Goal: Task Accomplishment & Management: Use online tool/utility

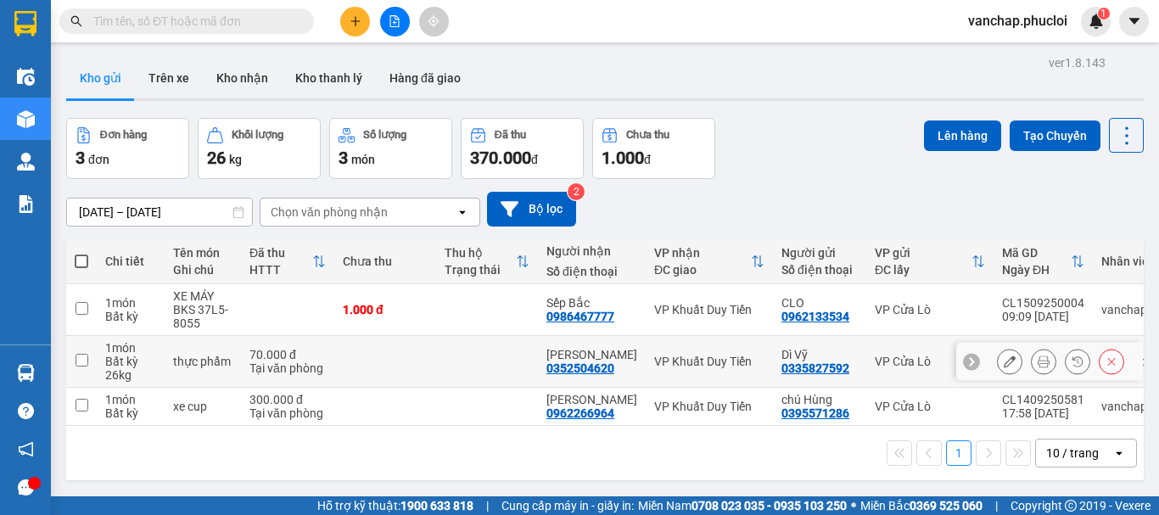
scroll to position [24, 0]
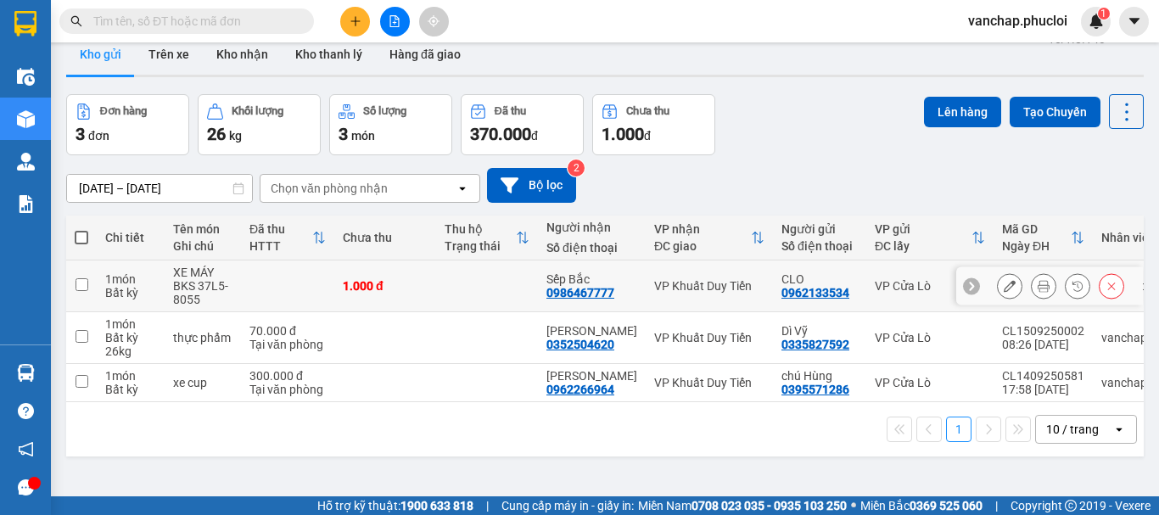
click at [85, 282] on input "checkbox" at bounding box center [81, 284] width 13 height 13
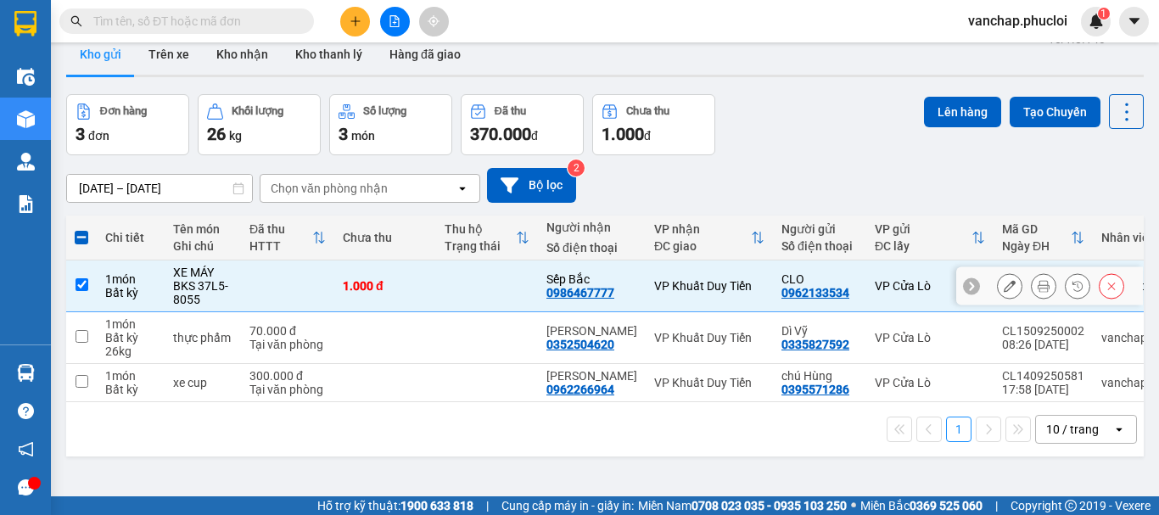
click at [85, 283] on input "checkbox" at bounding box center [81, 284] width 13 height 13
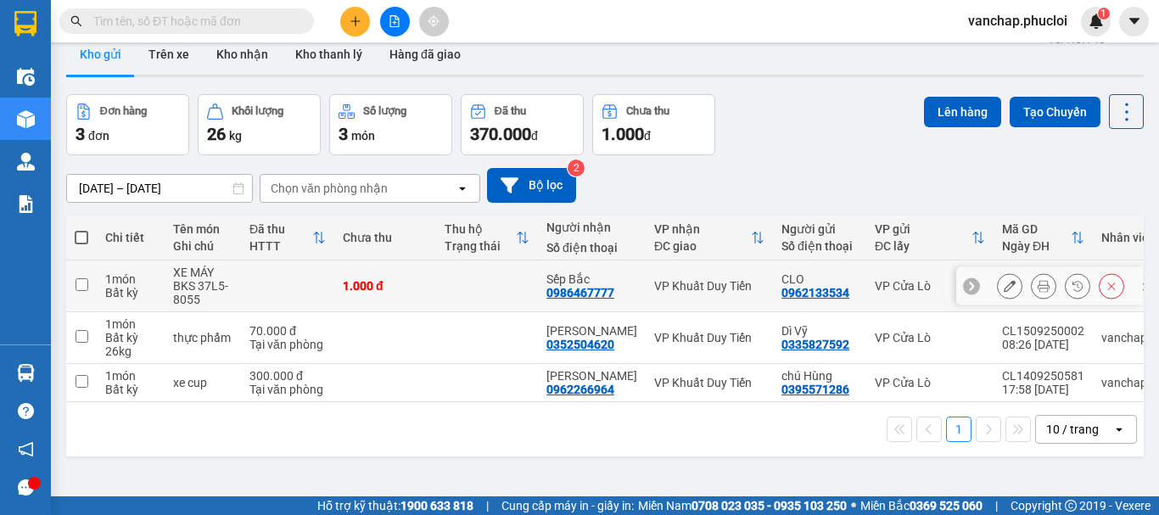
click at [86, 285] on input "checkbox" at bounding box center [81, 284] width 13 height 13
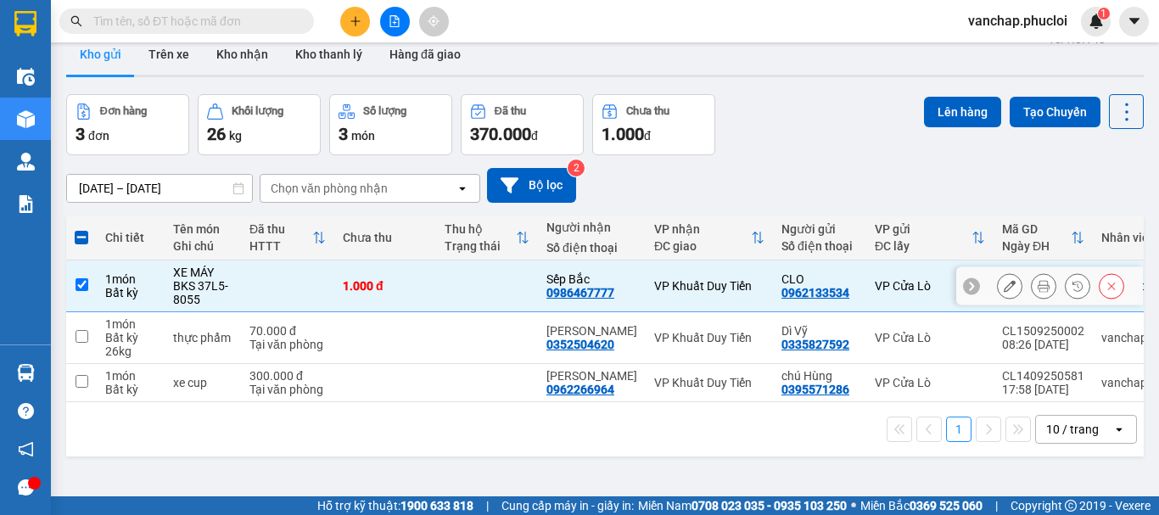
click at [80, 285] on input "checkbox" at bounding box center [81, 284] width 13 height 13
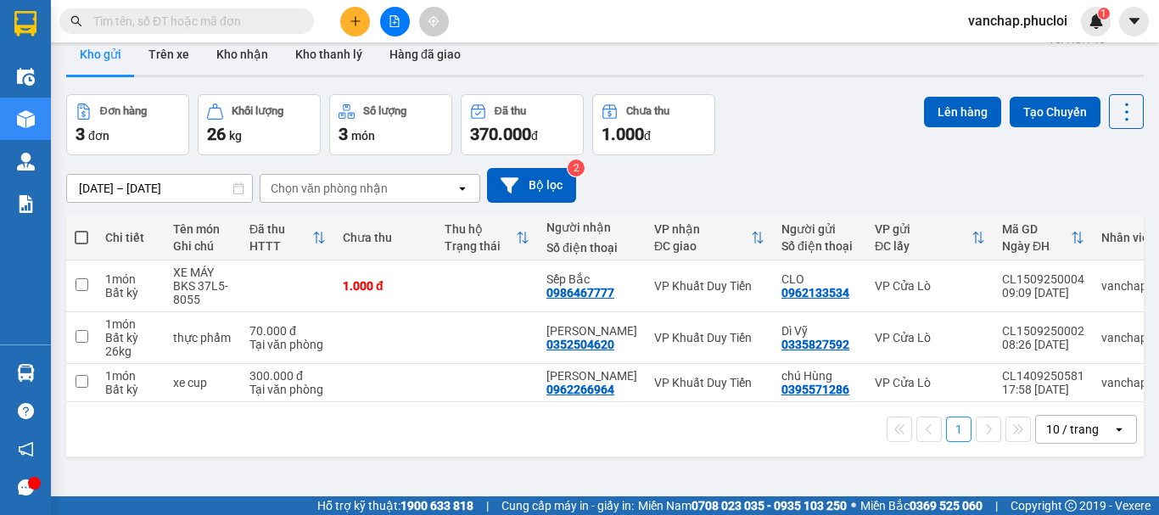
click at [79, 236] on span at bounding box center [82, 238] width 14 height 14
click at [81, 229] on input "checkbox" at bounding box center [81, 229] width 0 height 0
checkbox input "true"
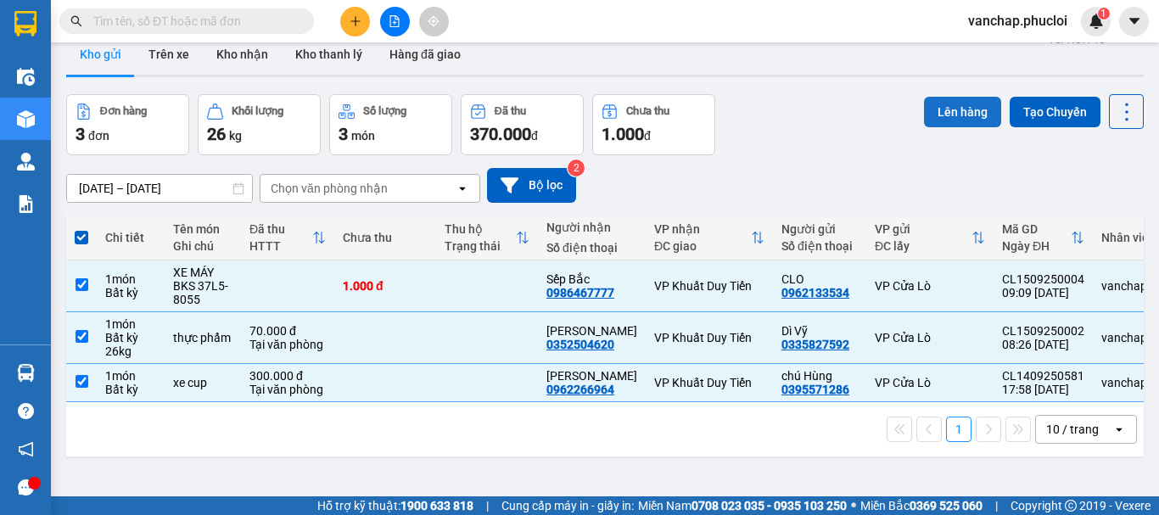
click at [957, 115] on button "Lên hàng" at bounding box center [962, 112] width 77 height 31
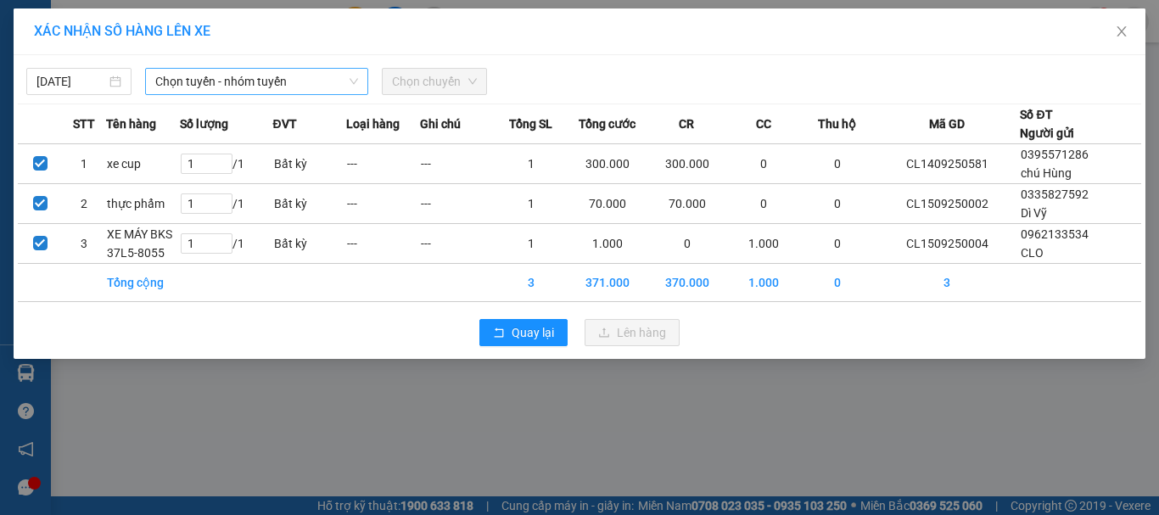
click at [180, 84] on span "Chọn tuyến - nhóm tuyến" at bounding box center [256, 81] width 203 height 25
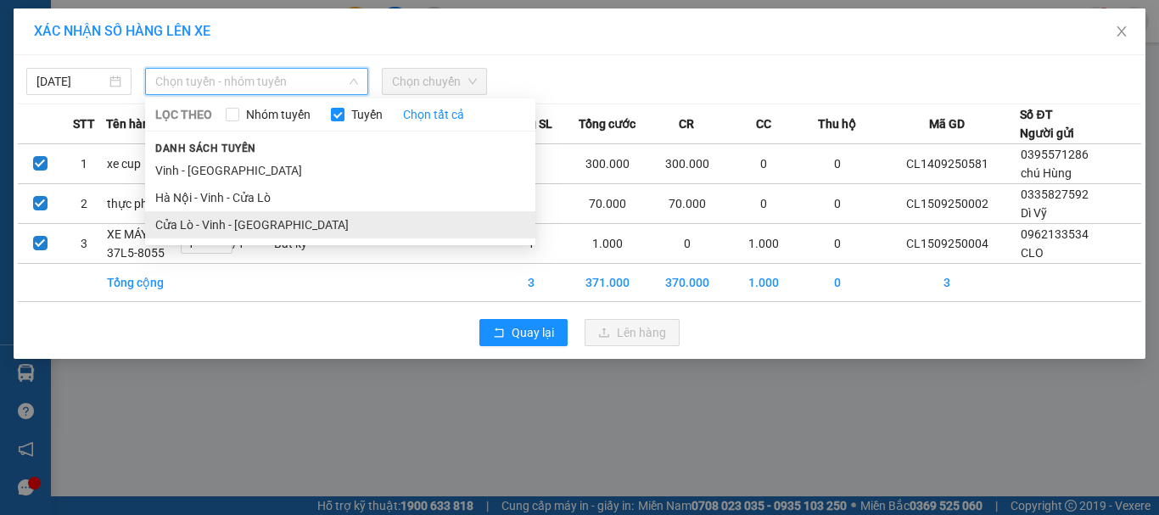
click at [169, 221] on li "Cửa Lò - Vinh - [GEOGRAPHIC_DATA]" at bounding box center [340, 224] width 390 height 27
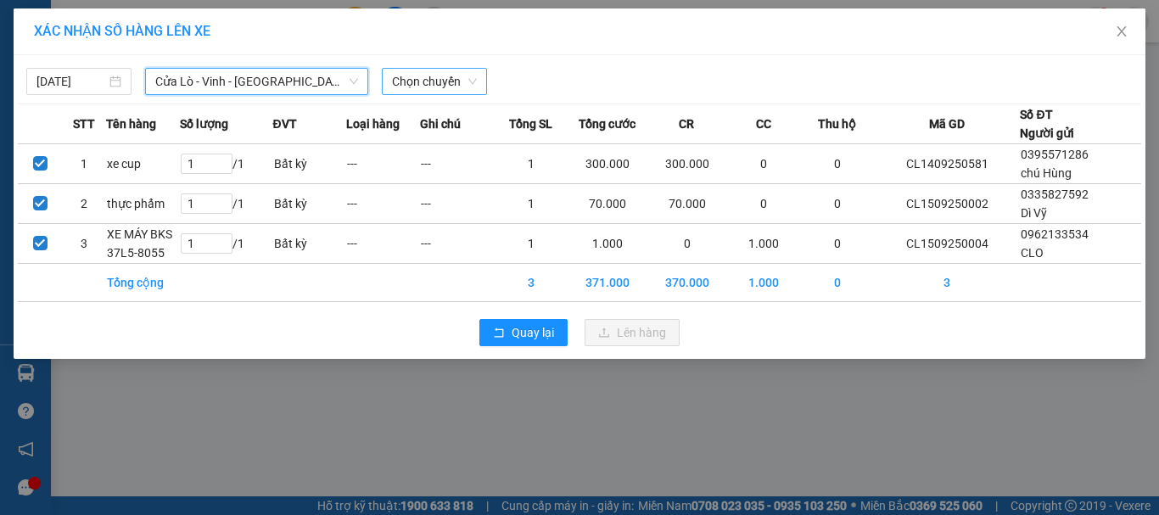
click at [447, 74] on span "Chọn chuyến" at bounding box center [434, 81] width 85 height 25
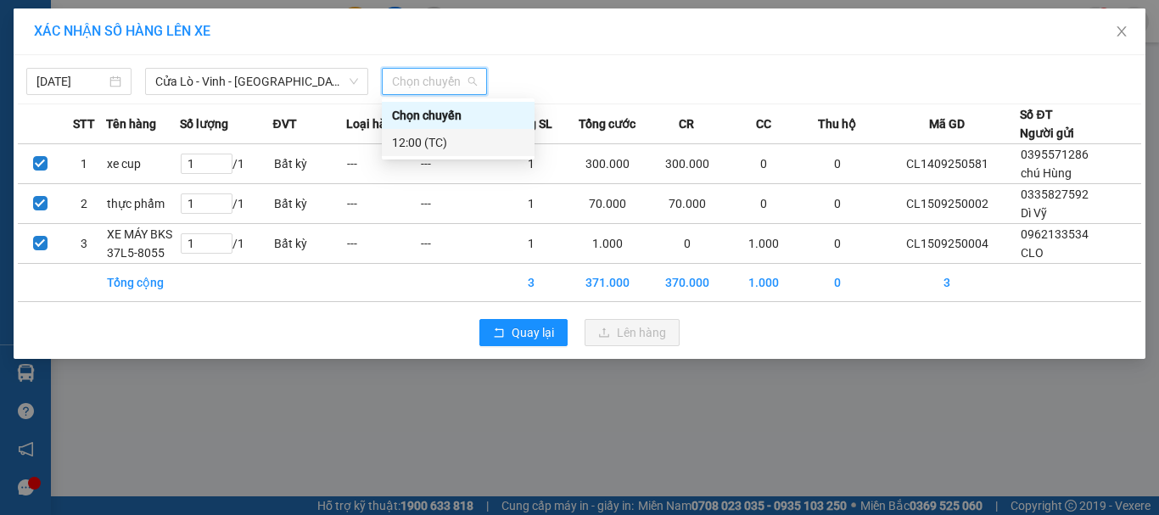
click at [407, 144] on div "12:00 (TC)" at bounding box center [458, 142] width 132 height 19
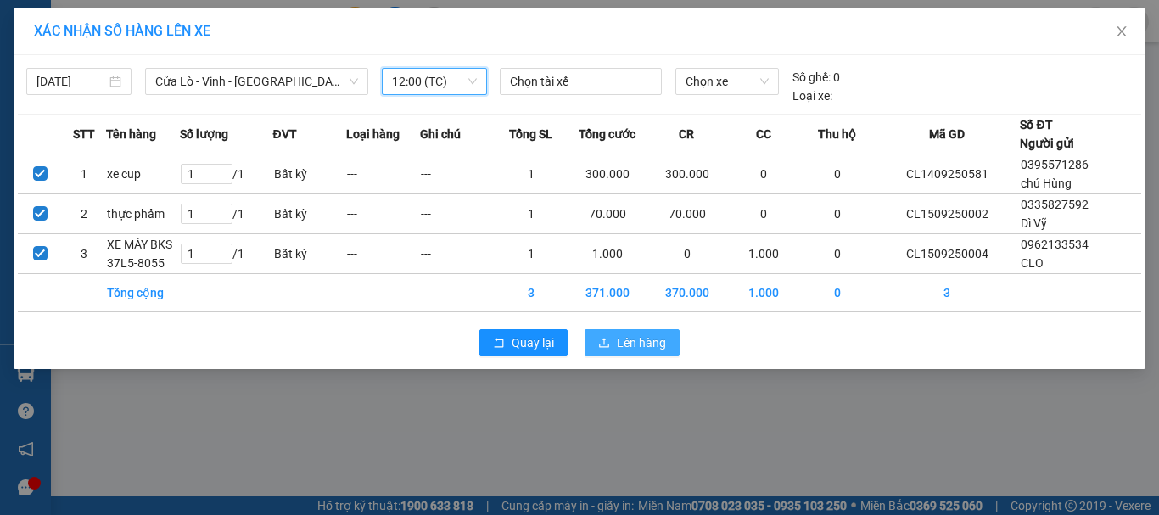
click at [622, 341] on span "Lên hàng" at bounding box center [641, 342] width 49 height 19
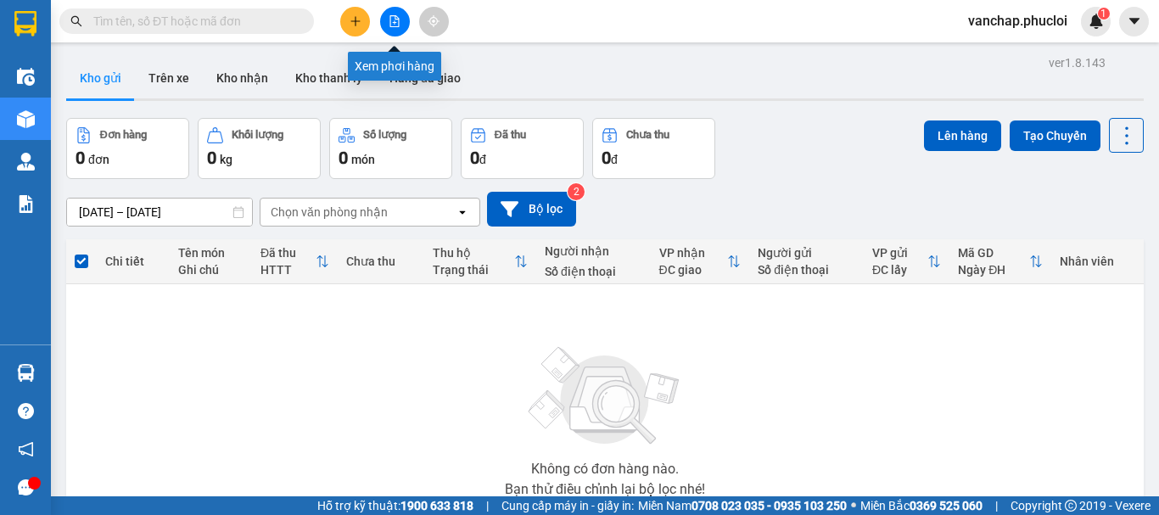
click at [392, 21] on icon "file-add" at bounding box center [394, 21] width 12 height 12
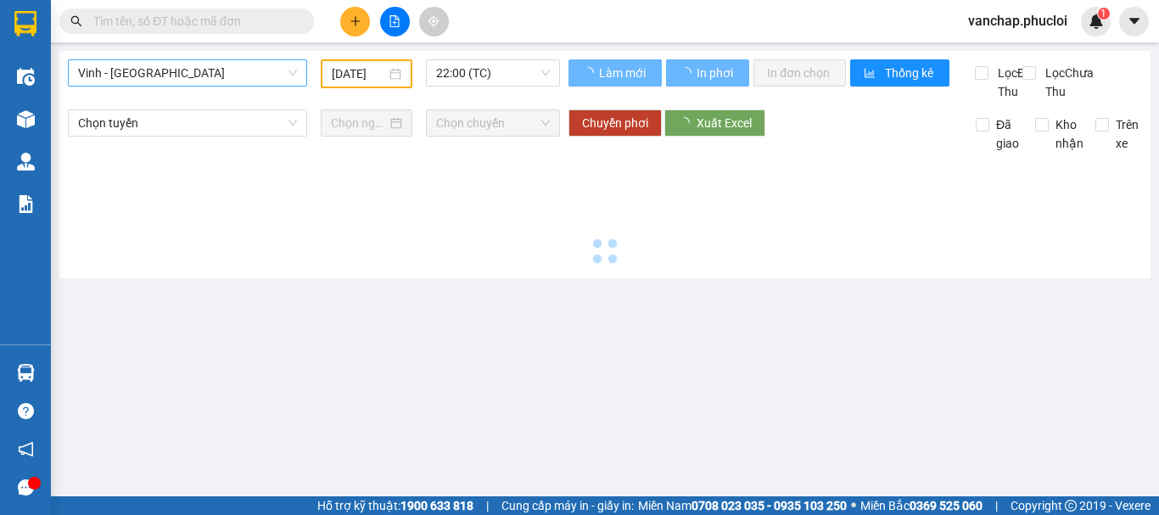
type input "[DATE]"
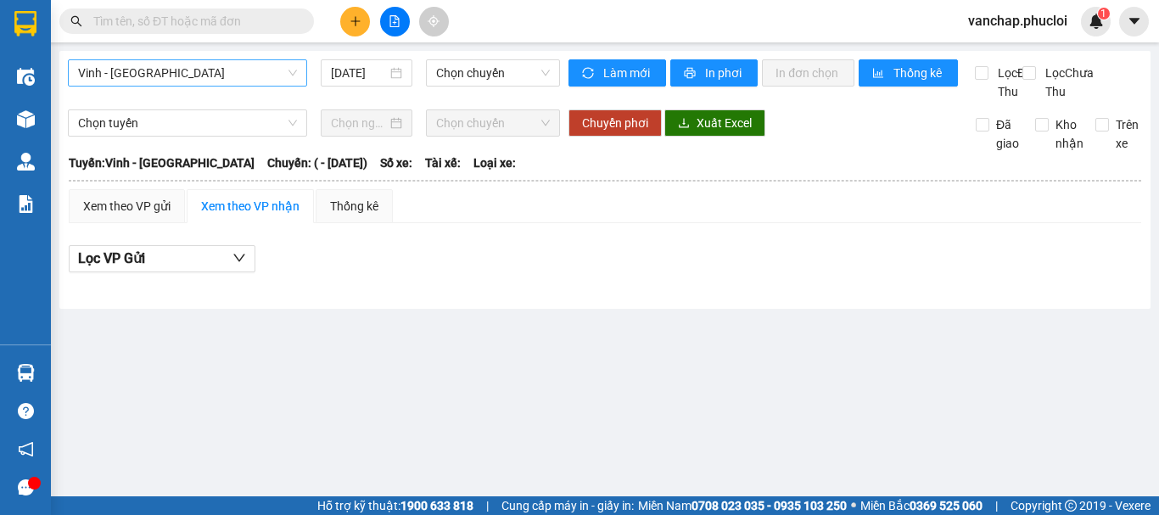
click at [146, 82] on span "Vinh - [GEOGRAPHIC_DATA]" at bounding box center [187, 72] width 219 height 25
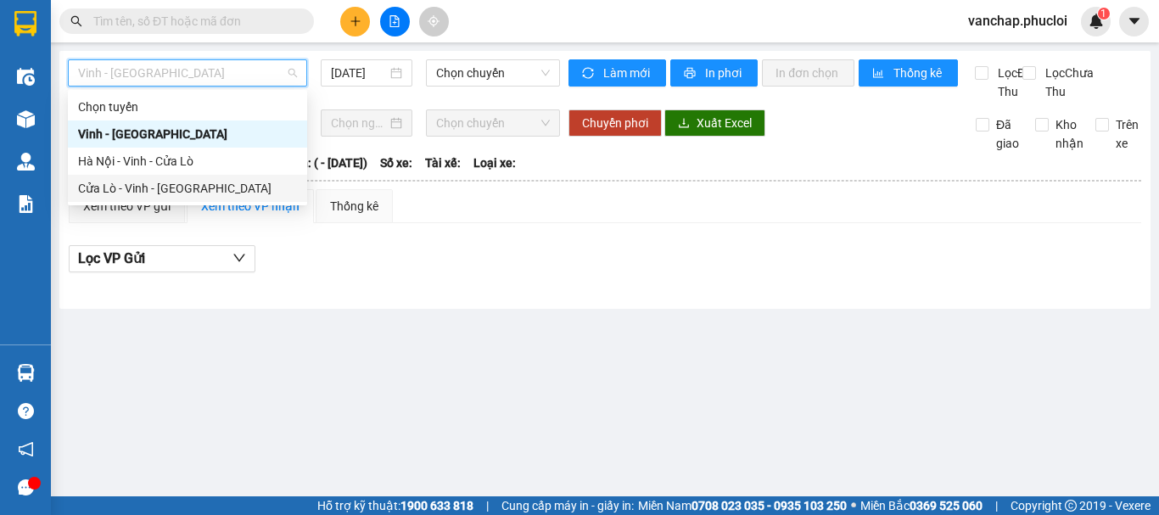
click at [144, 190] on div "Cửa Lò - Vinh - [GEOGRAPHIC_DATA]" at bounding box center [187, 188] width 219 height 19
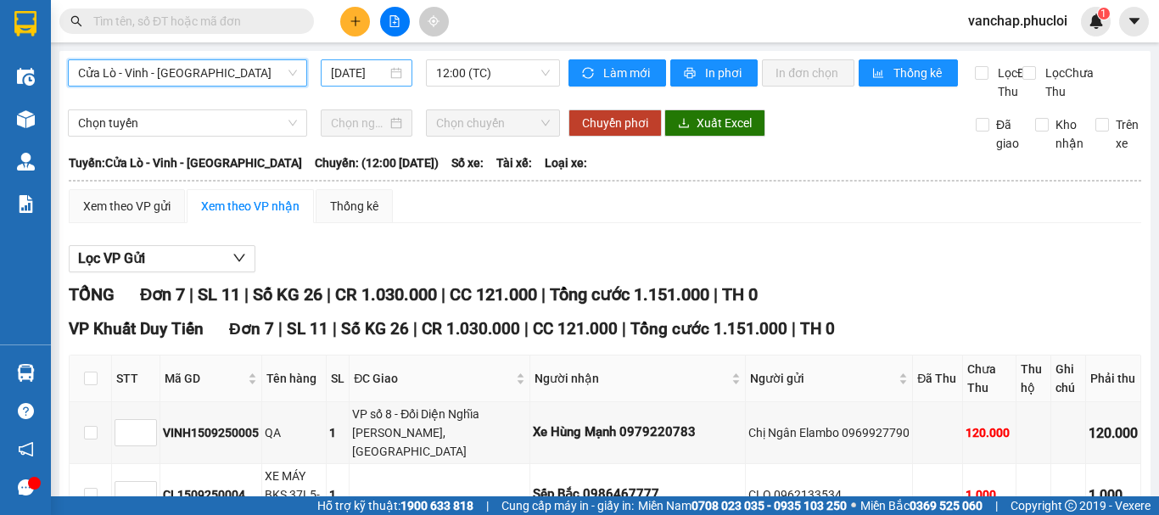
click at [389, 72] on div "[DATE]" at bounding box center [366, 73] width 71 height 19
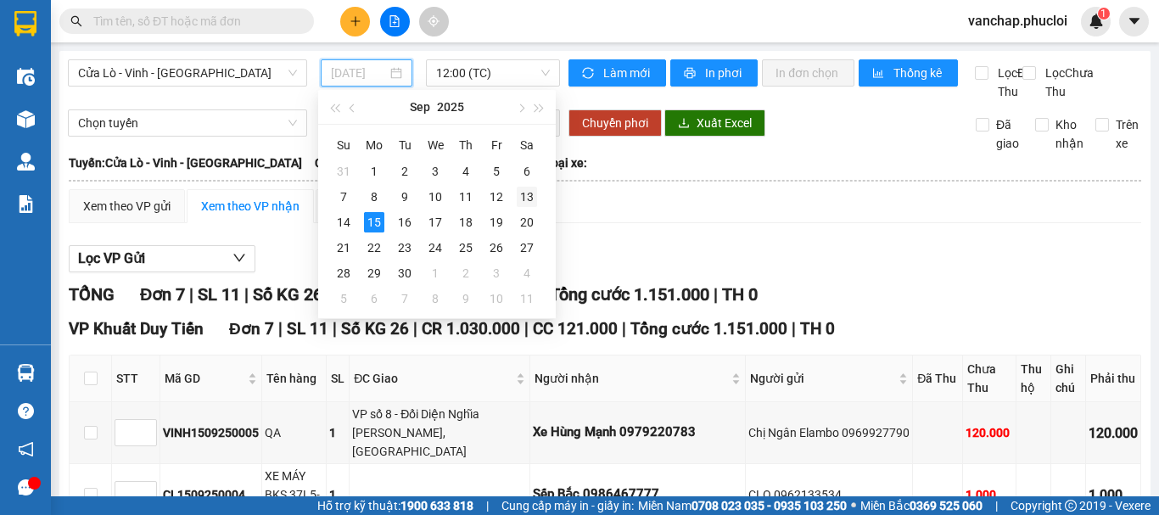
click at [527, 198] on div "13" at bounding box center [527, 197] width 20 height 20
type input "[DATE]"
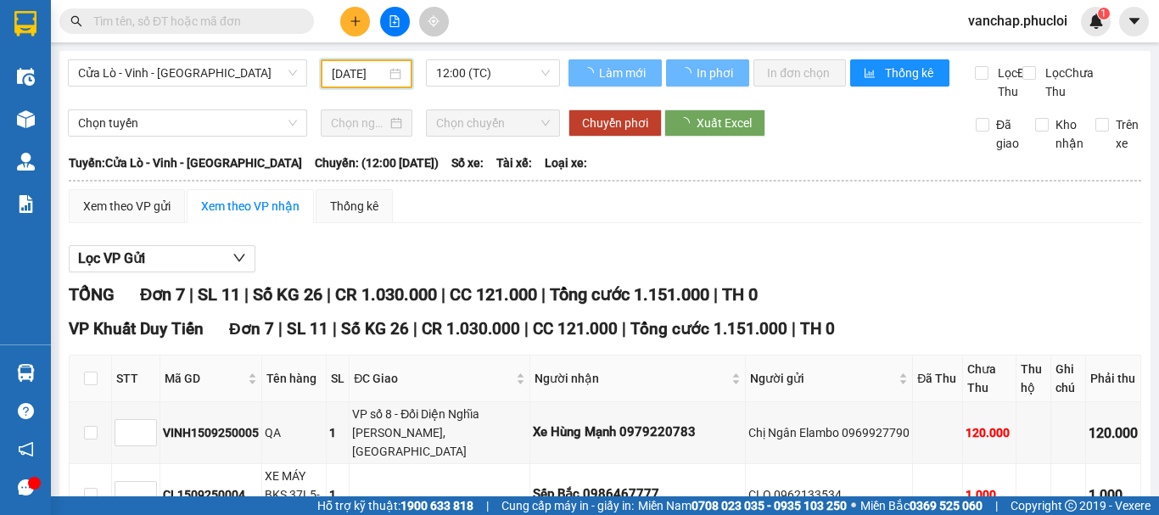
scroll to position [0, 4]
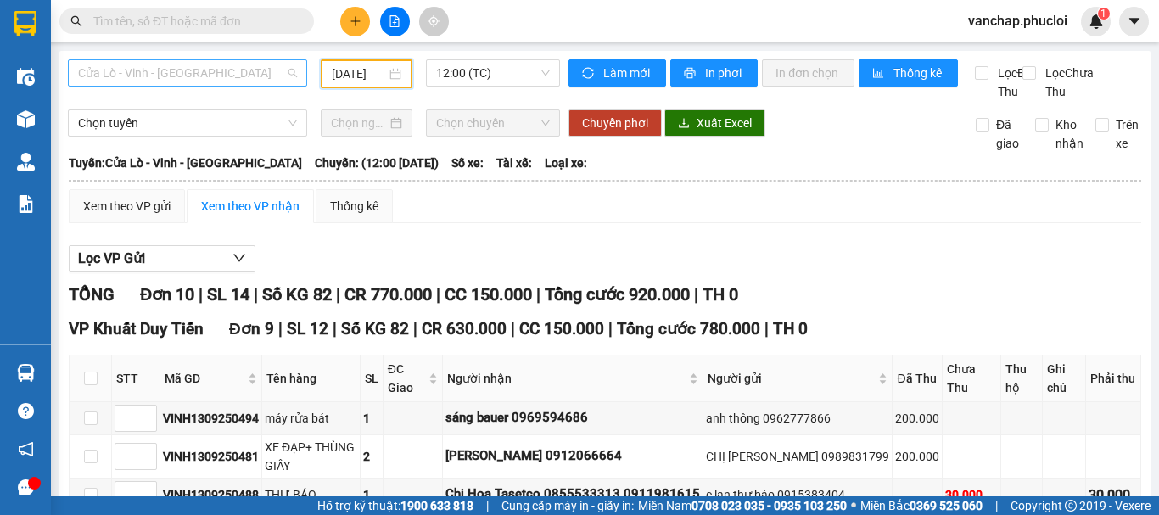
click at [172, 65] on span "Cửa Lò - Vinh - [GEOGRAPHIC_DATA]" at bounding box center [187, 72] width 219 height 25
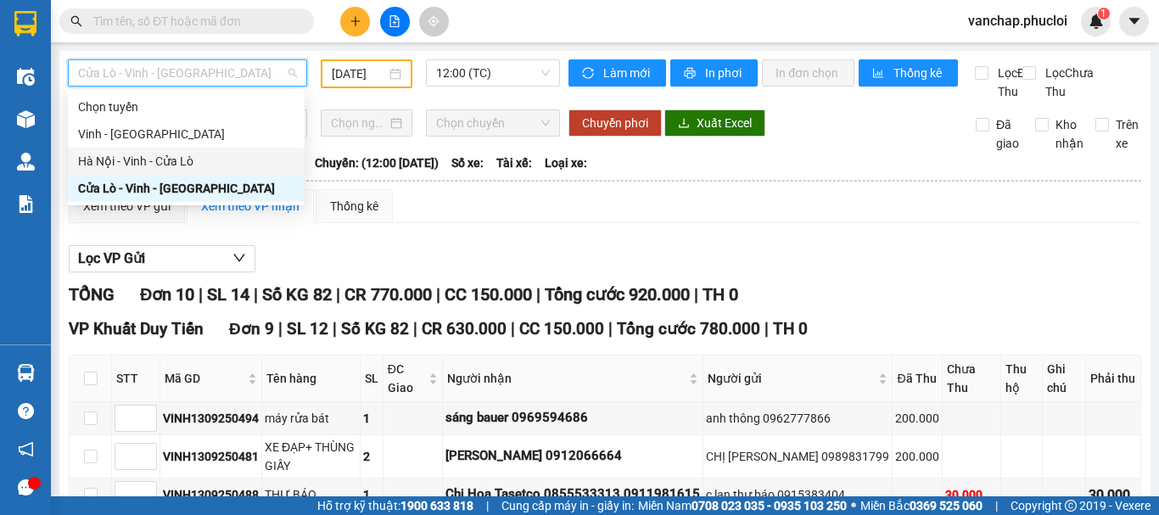
click at [126, 161] on div "Hà Nội - Vinh - Cửa Lò" at bounding box center [186, 161] width 216 height 19
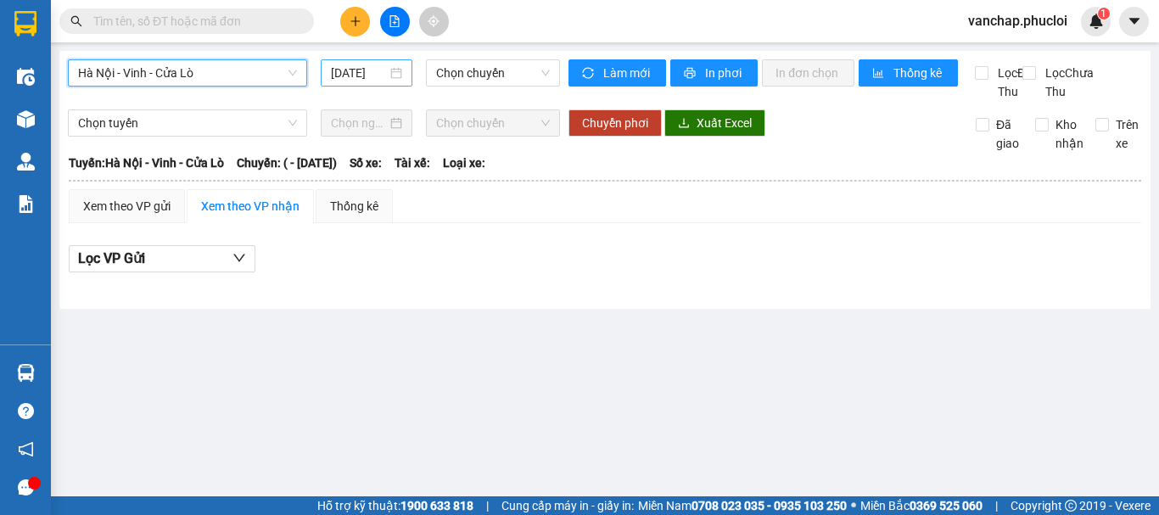
click at [400, 78] on div "[DATE]" at bounding box center [366, 73] width 71 height 19
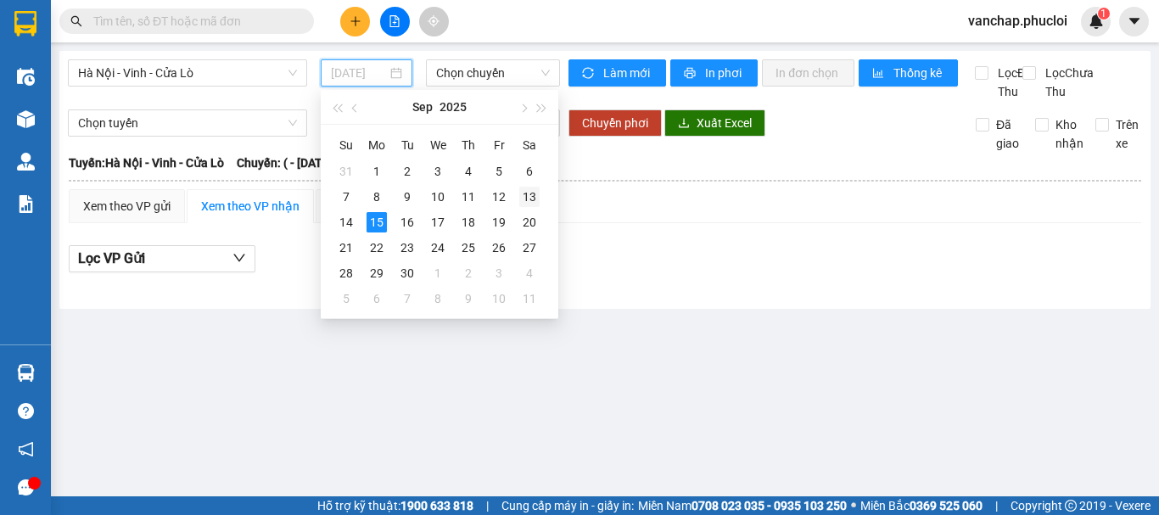
click at [524, 201] on div "13" at bounding box center [529, 197] width 20 height 20
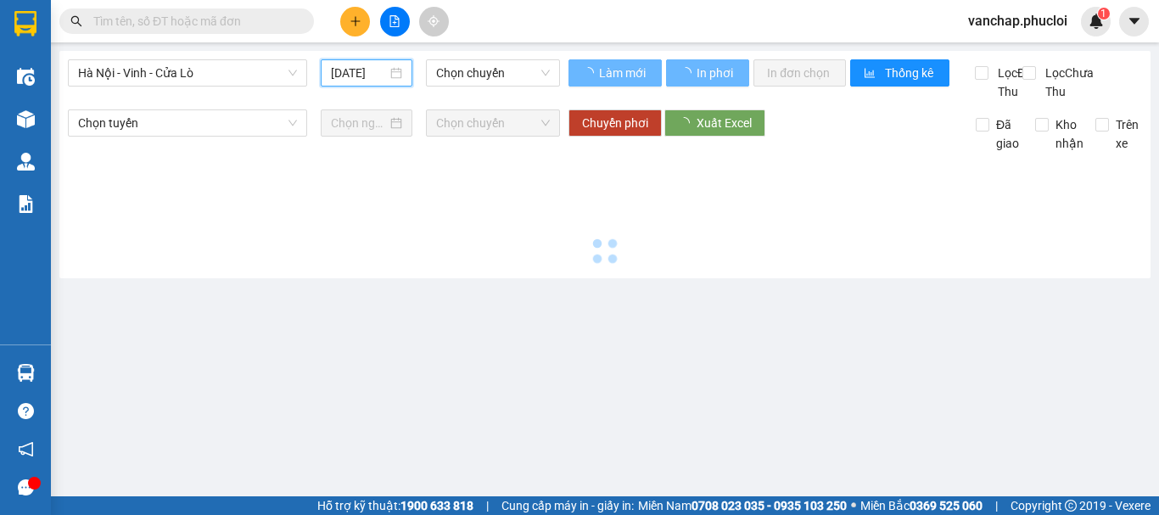
type input "[DATE]"
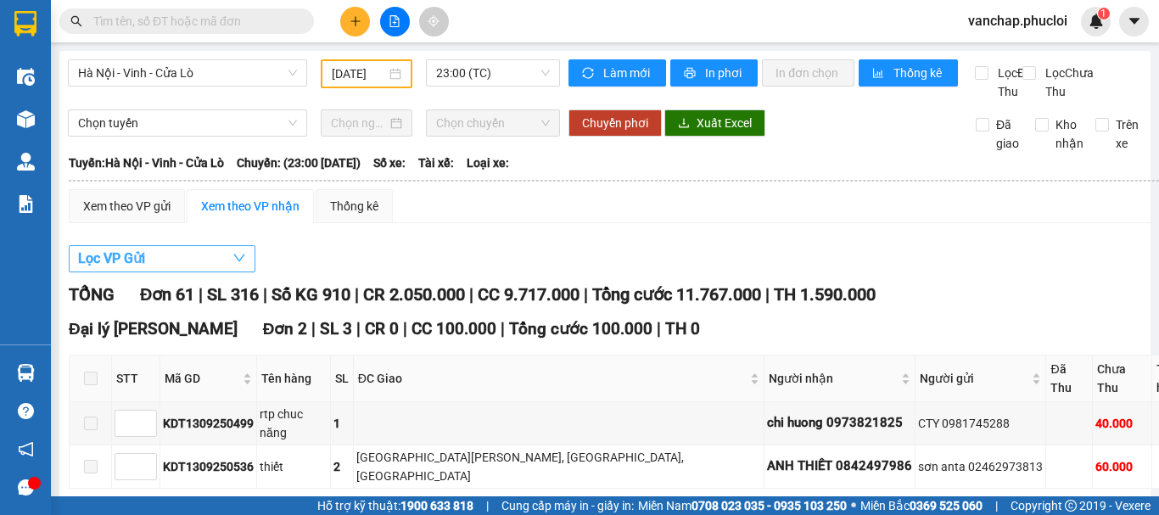
click at [184, 272] on button "Lọc VP Gửi" at bounding box center [162, 258] width 187 height 27
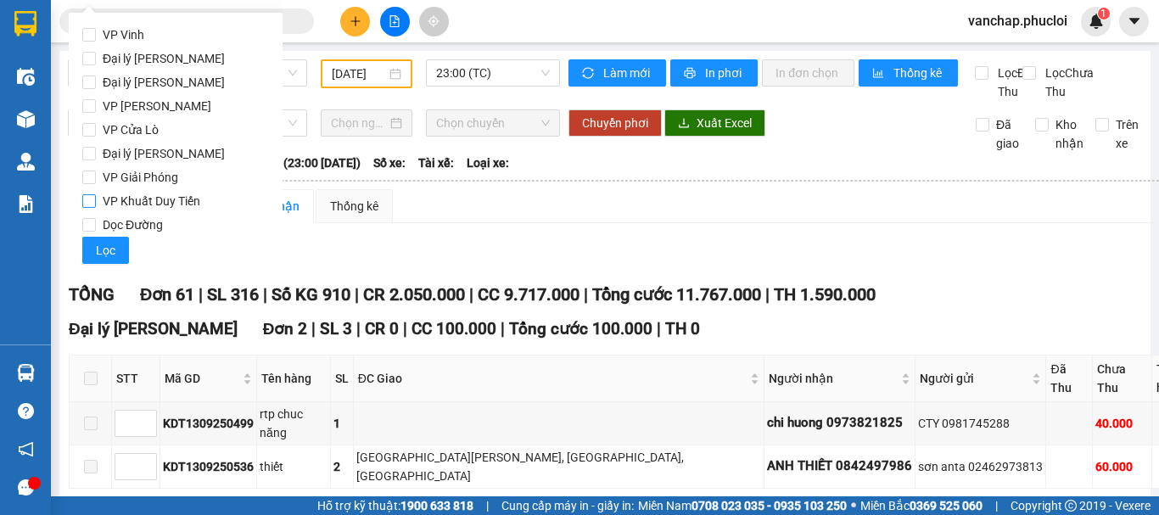
click at [84, 200] on input "VP Khuất Duy Tiến" at bounding box center [89, 201] width 14 height 14
click at [105, 247] on span "Lọc" at bounding box center [106, 250] width 20 height 19
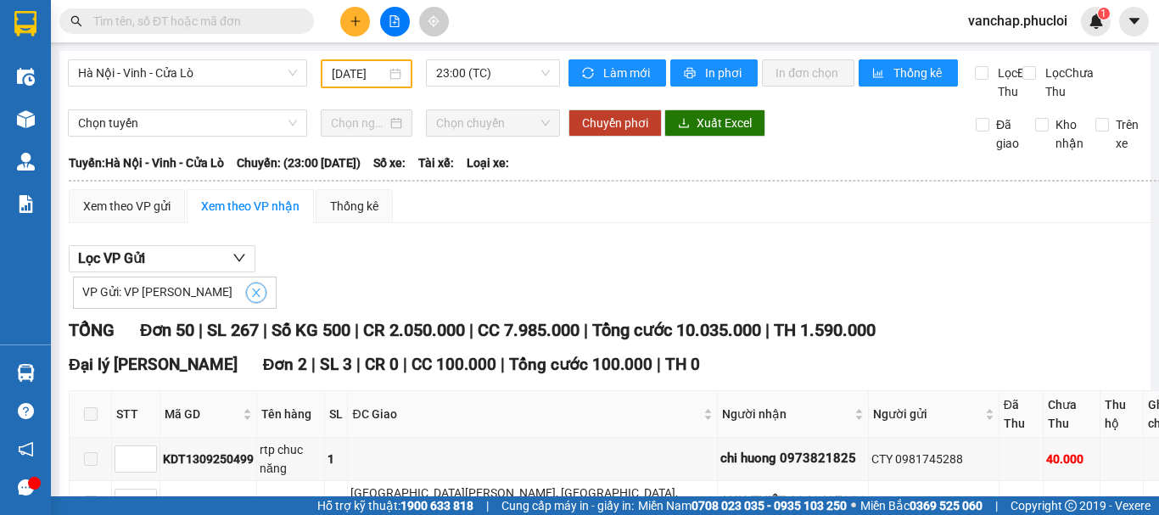
click at [250, 299] on icon "close" at bounding box center [256, 293] width 12 height 12
checkbox input "false"
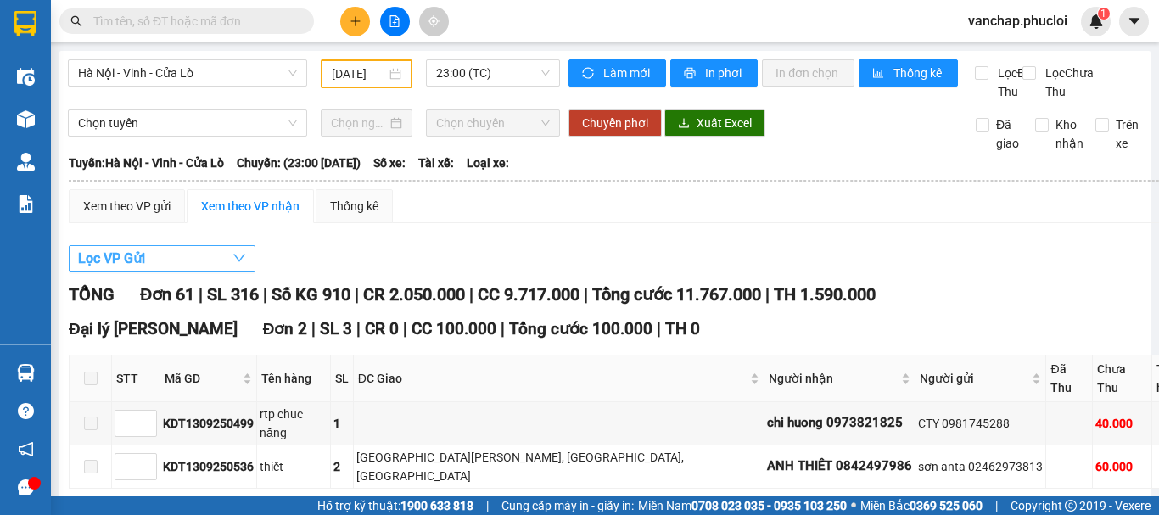
click at [210, 272] on button "Lọc VP Gửi" at bounding box center [162, 258] width 187 height 27
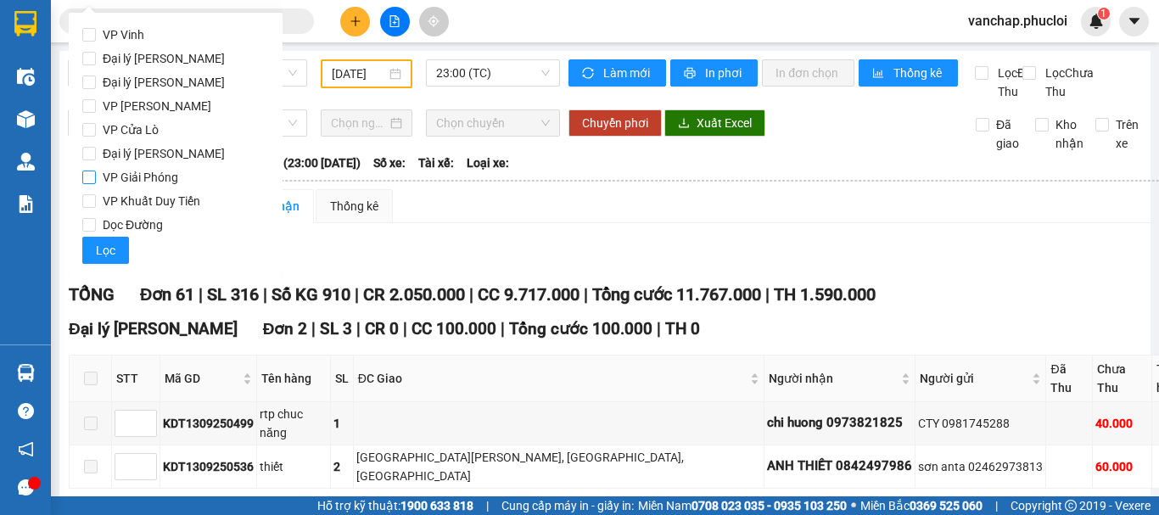
click at [84, 175] on input "VP Giải Phóng" at bounding box center [89, 177] width 14 height 14
checkbox input "true"
click at [118, 247] on button "Lọc" at bounding box center [105, 250] width 47 height 27
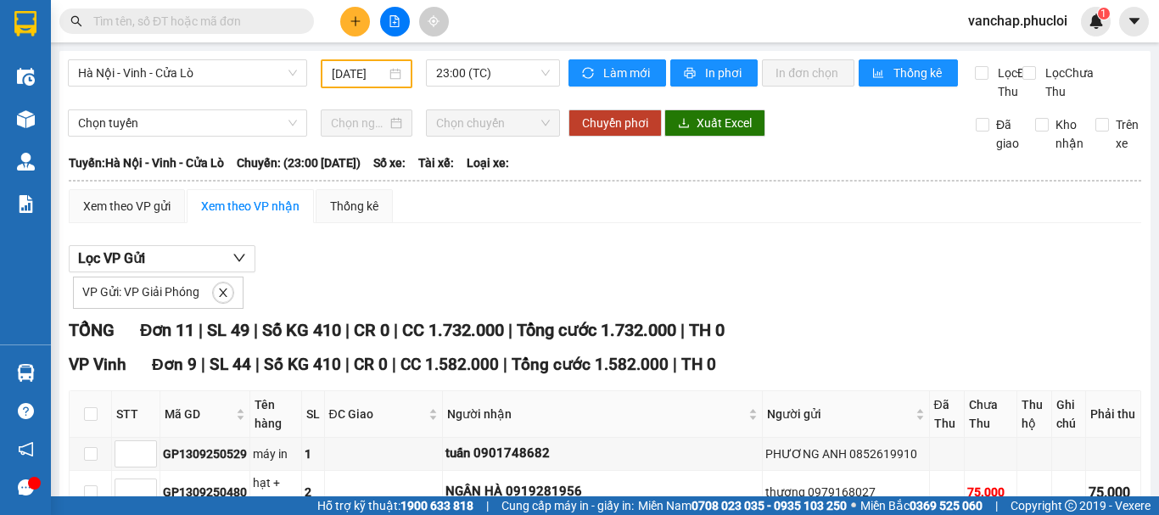
click at [401, 78] on div "[DATE]" at bounding box center [367, 73] width 92 height 29
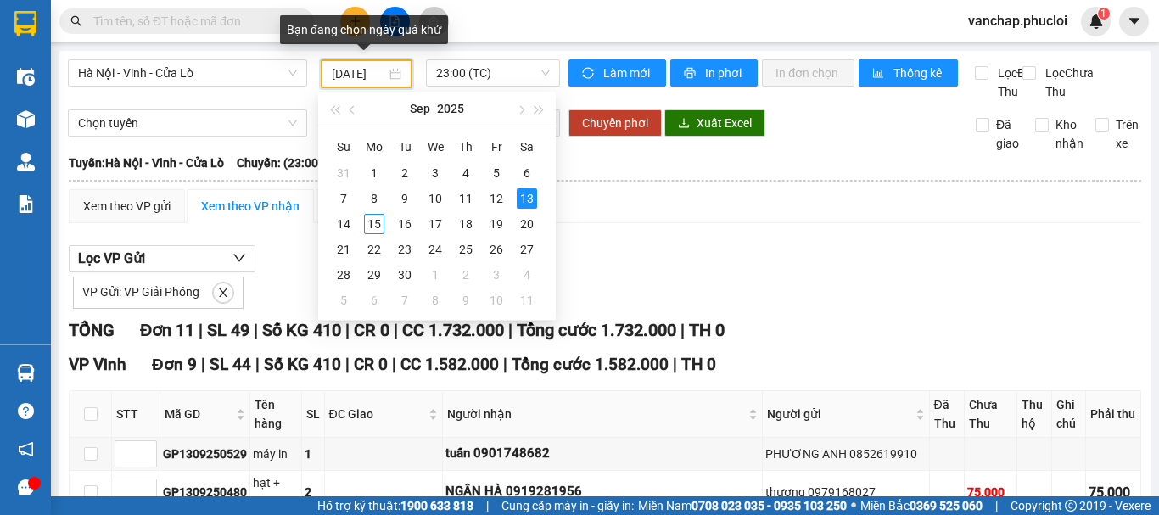
type input "[DATE]"
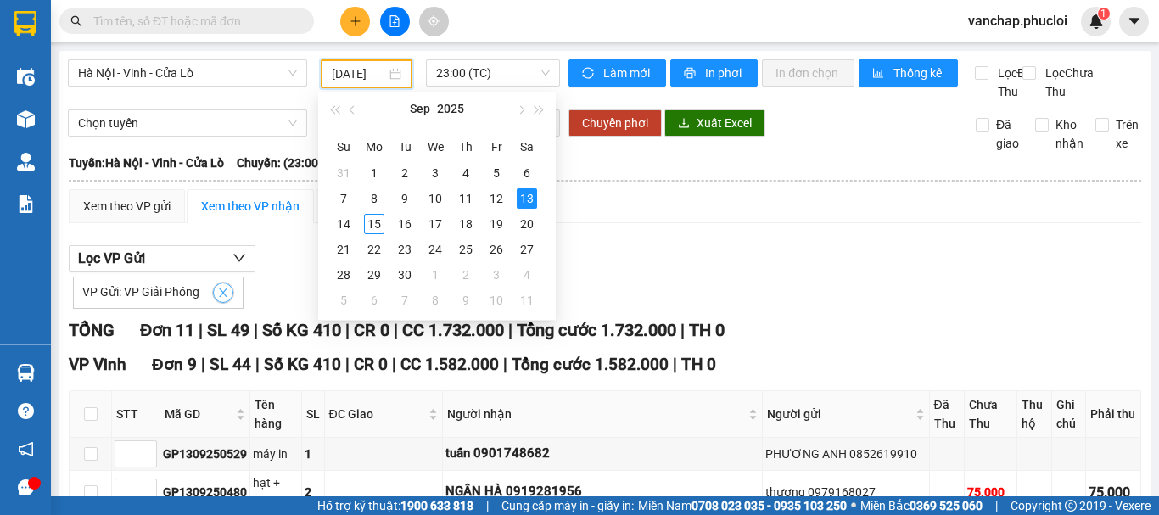
click at [217, 299] on icon "close" at bounding box center [223, 293] width 12 height 12
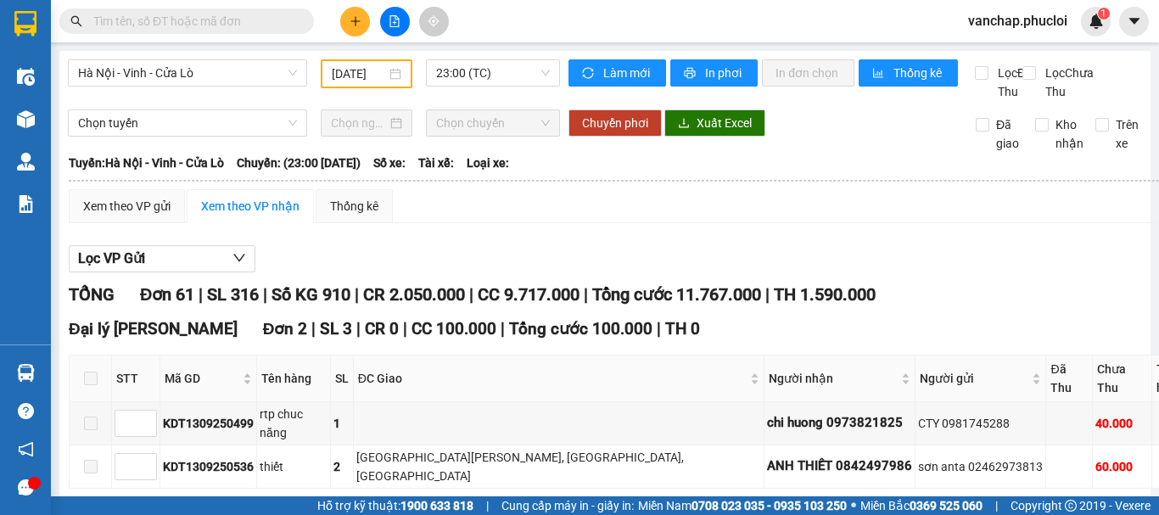
scroll to position [0, 0]
click at [171, 62] on span "Hà Nội - Vinh - Cửa Lò" at bounding box center [187, 72] width 219 height 25
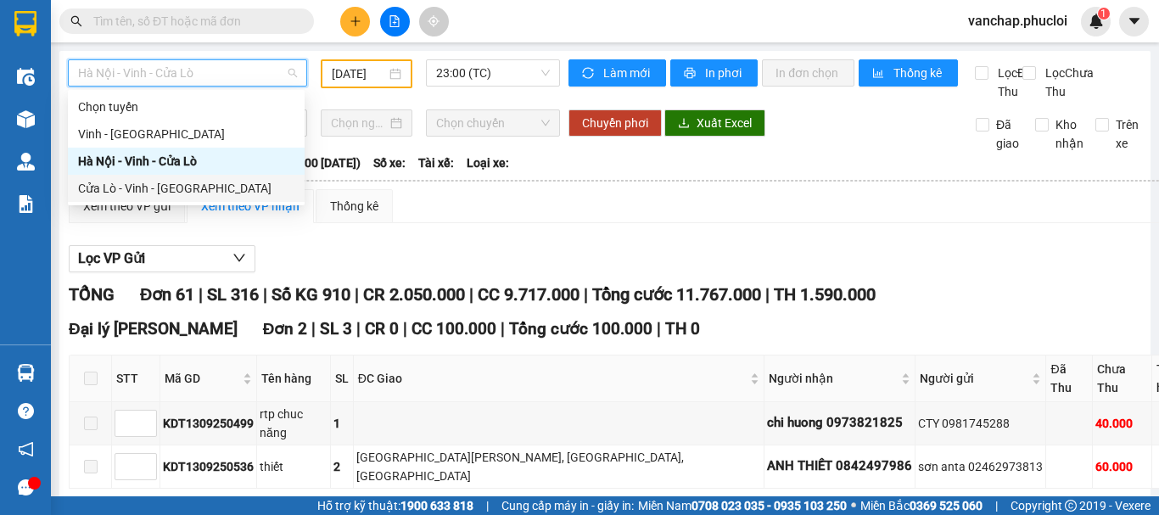
click at [162, 184] on div "Cửa Lò - Vinh - [GEOGRAPHIC_DATA]" at bounding box center [186, 188] width 216 height 19
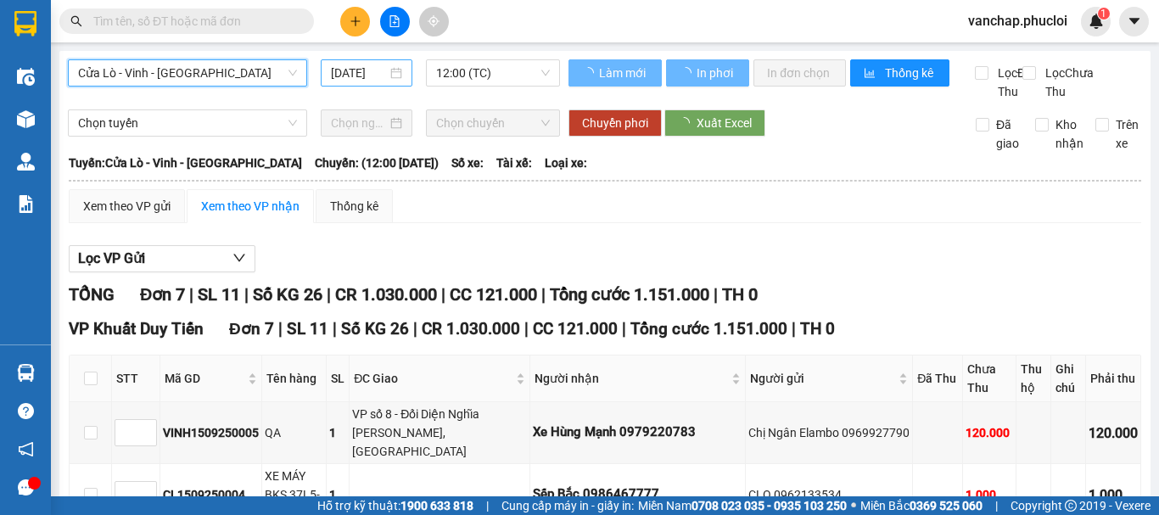
click at [395, 74] on div "[DATE]" at bounding box center [367, 72] width 92 height 27
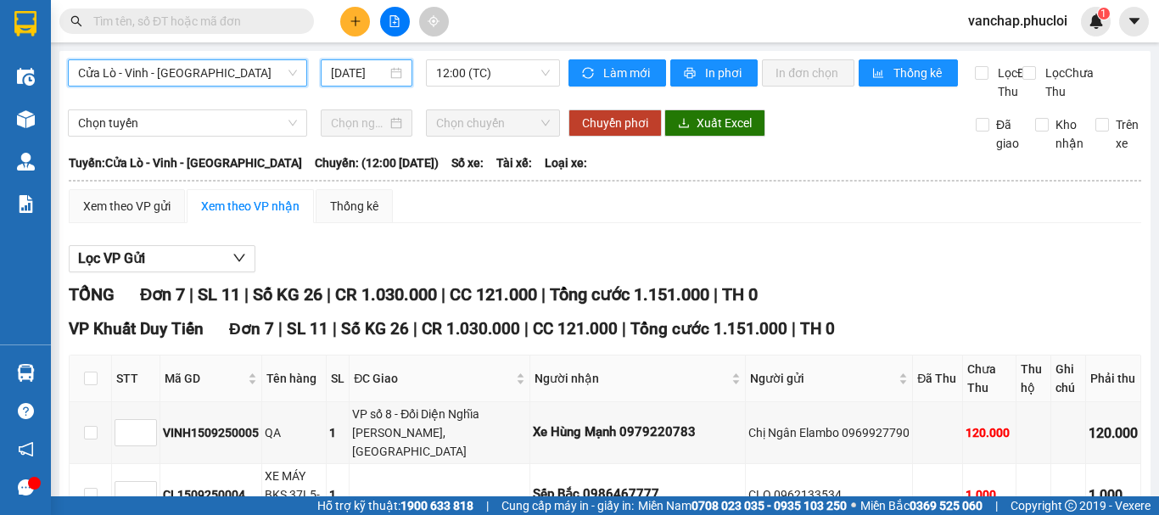
scroll to position [0, 5]
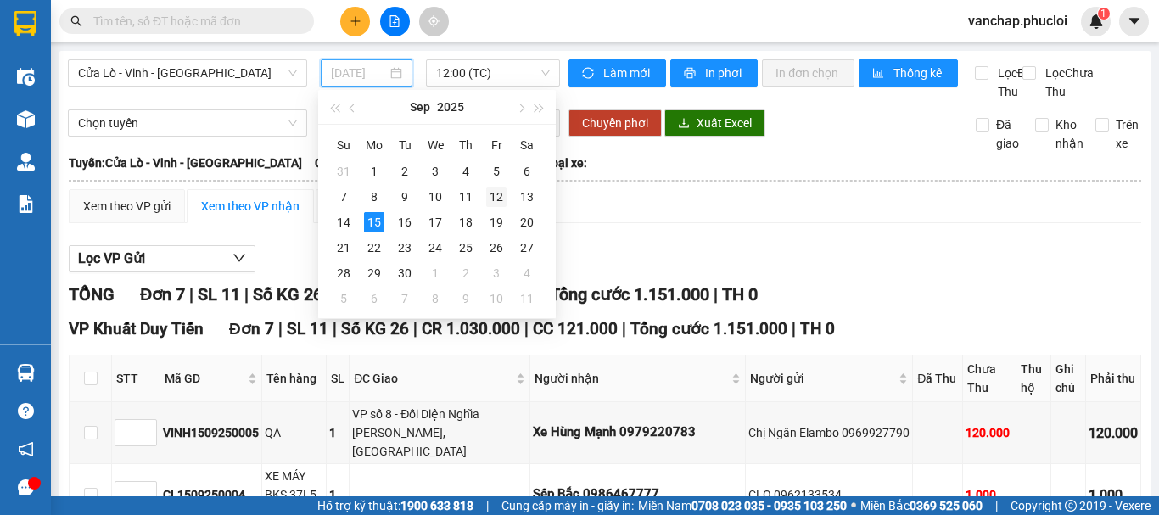
click at [501, 199] on div "12" at bounding box center [496, 197] width 20 height 20
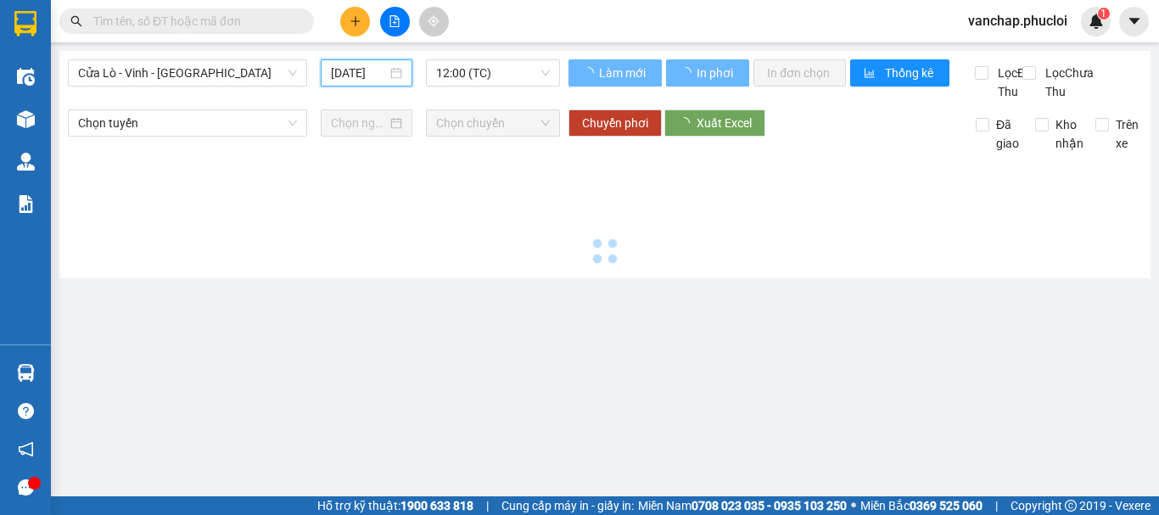
scroll to position [0, 4]
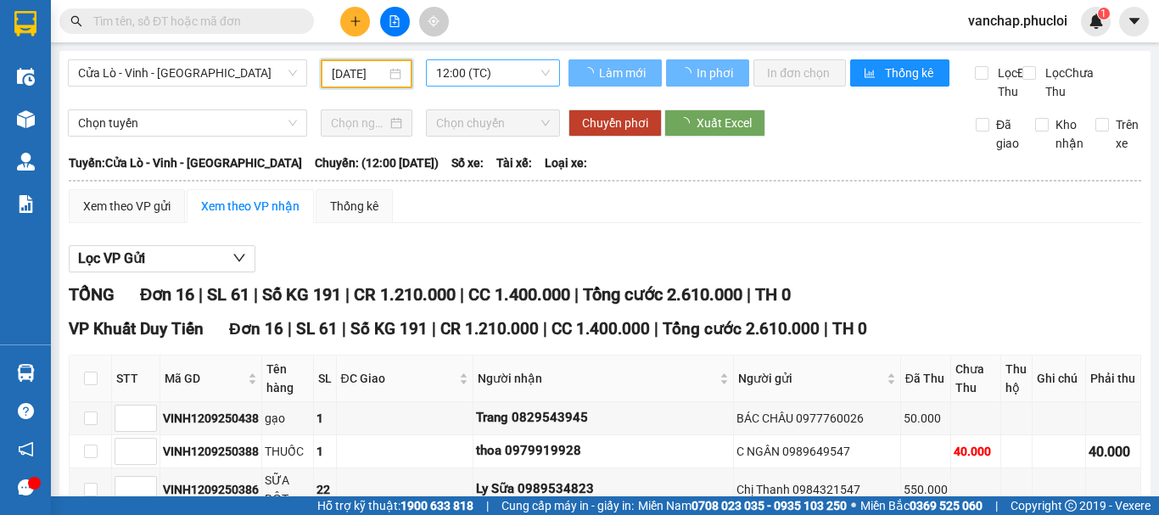
click at [478, 67] on span "12:00 (TC)" at bounding box center [493, 72] width 114 height 25
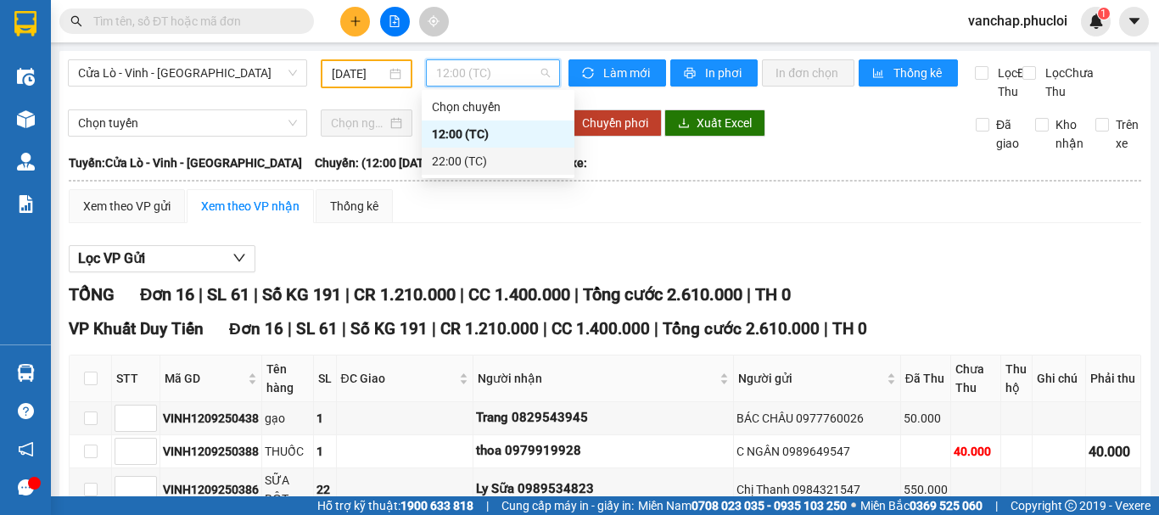
click at [453, 157] on div "22:00 (TC)" at bounding box center [498, 161] width 132 height 19
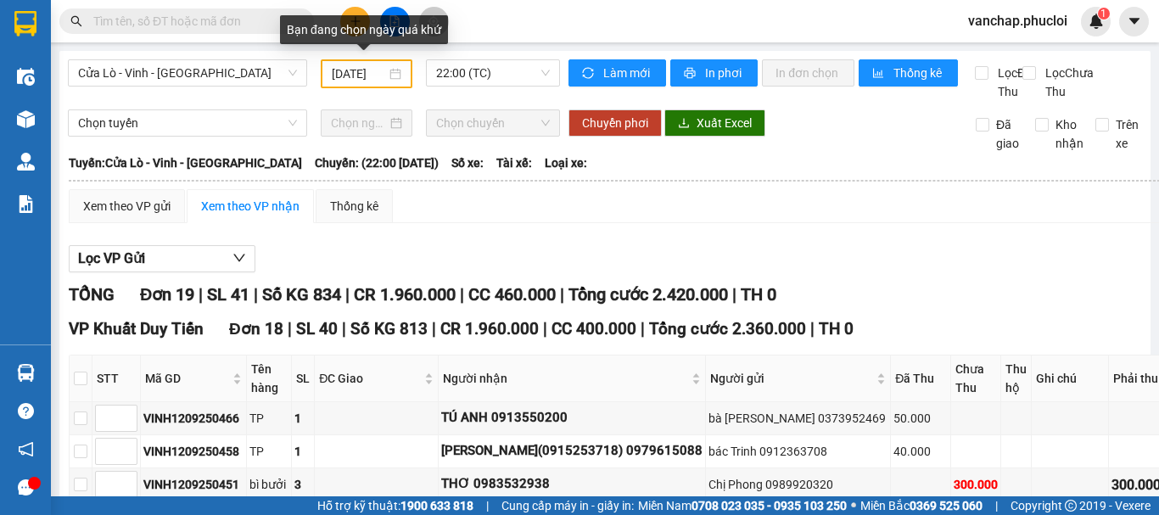
click at [398, 75] on div "[DATE]" at bounding box center [367, 73] width 92 height 29
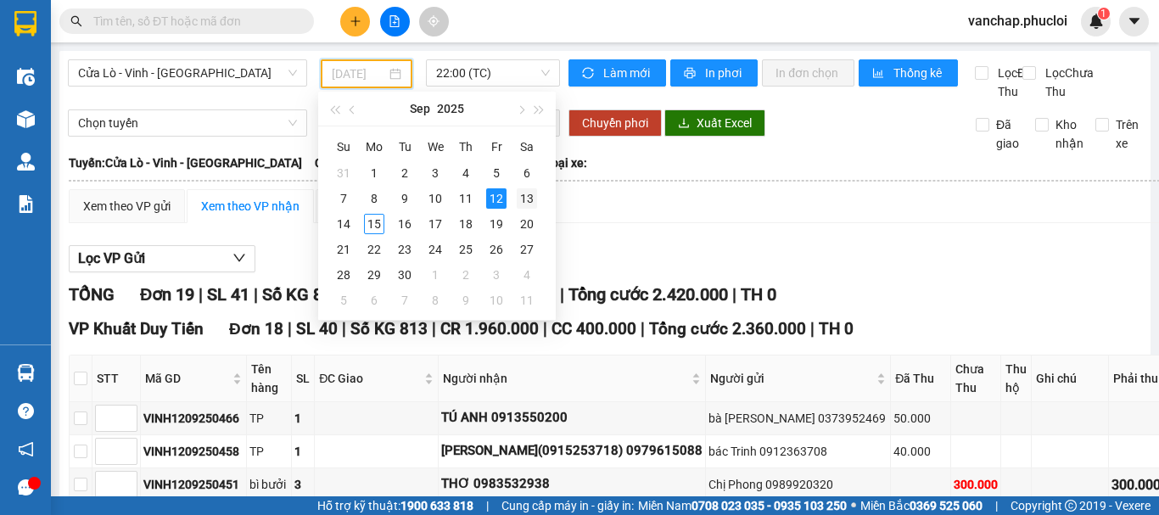
click at [528, 199] on div "13" at bounding box center [527, 198] width 20 height 20
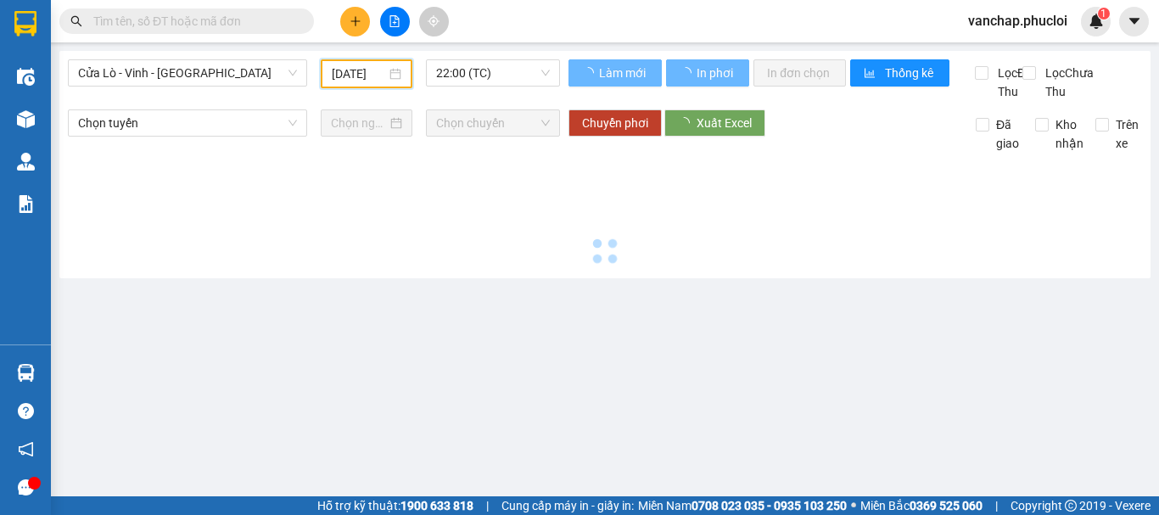
type input "[DATE]"
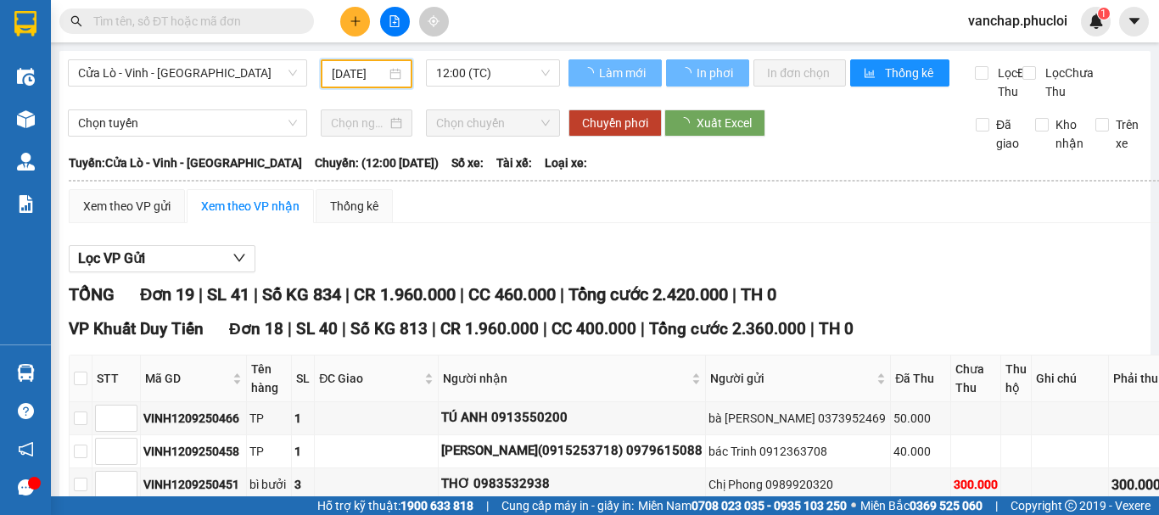
scroll to position [0, 6]
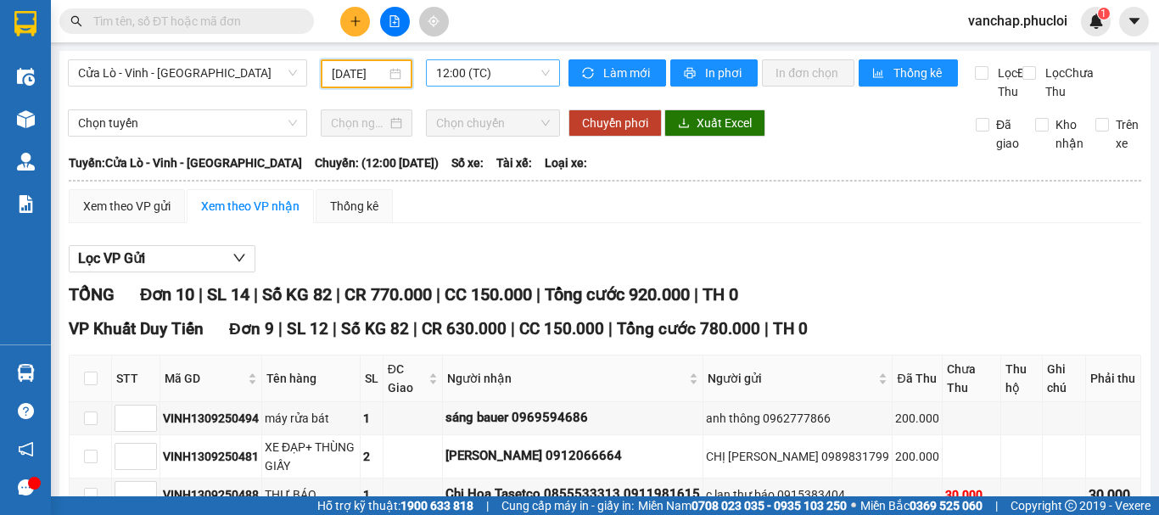
click at [485, 59] on div "12:00 (TC)" at bounding box center [493, 72] width 134 height 27
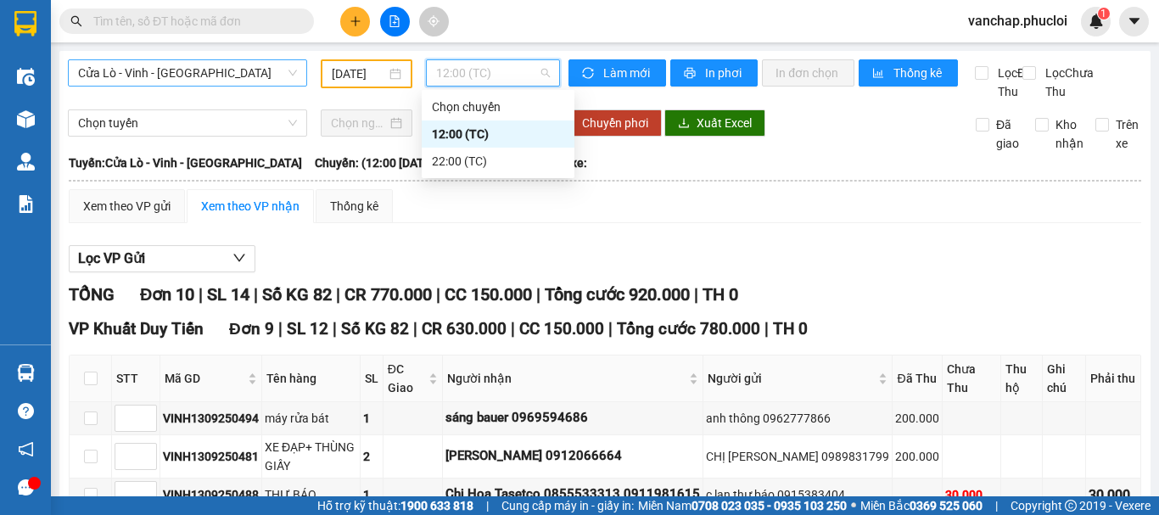
click at [185, 59] on div "Cửa Lò - Vinh - [GEOGRAPHIC_DATA]" at bounding box center [187, 72] width 239 height 27
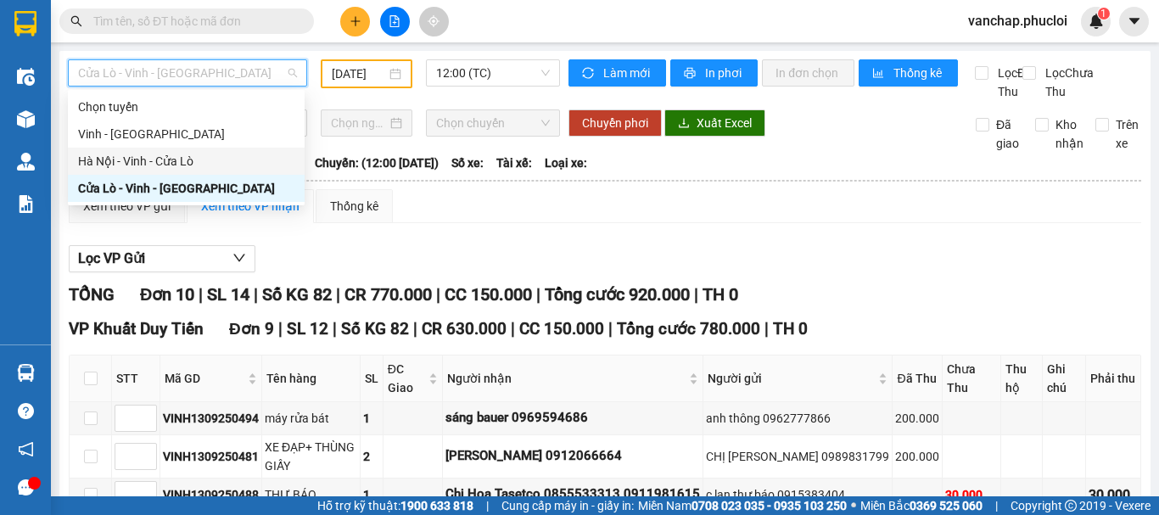
click at [140, 165] on div "Hà Nội - Vinh - Cửa Lò" at bounding box center [186, 161] width 216 height 19
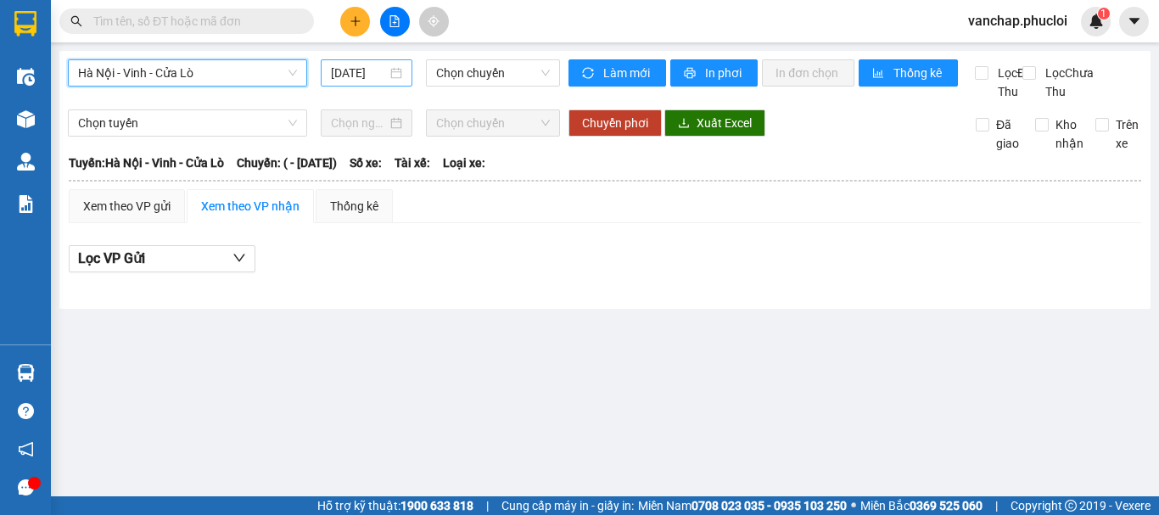
click at [400, 76] on div "[DATE]" at bounding box center [366, 73] width 71 height 19
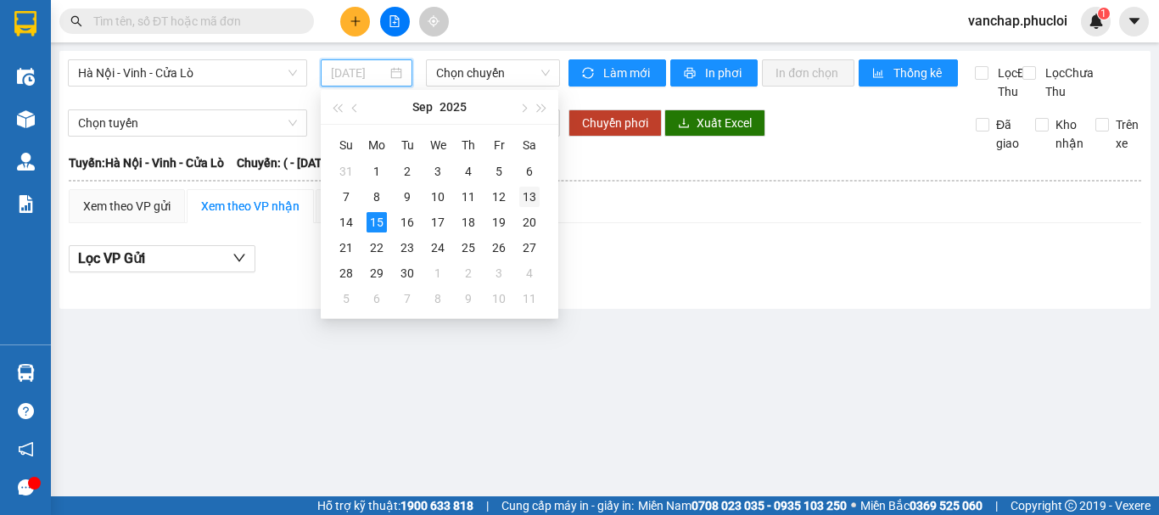
click at [530, 195] on div "13" at bounding box center [529, 197] width 20 height 20
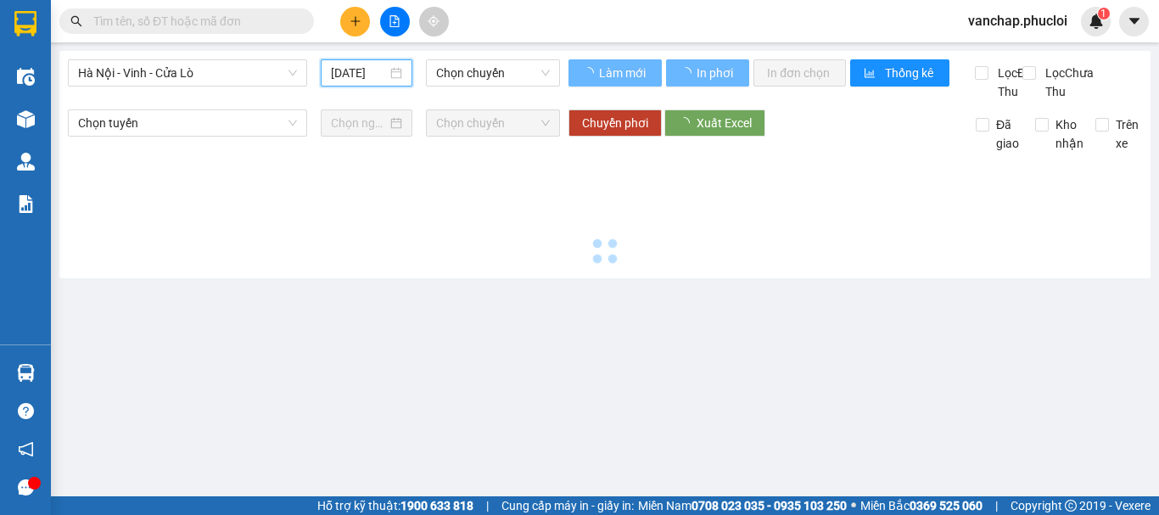
type input "[DATE]"
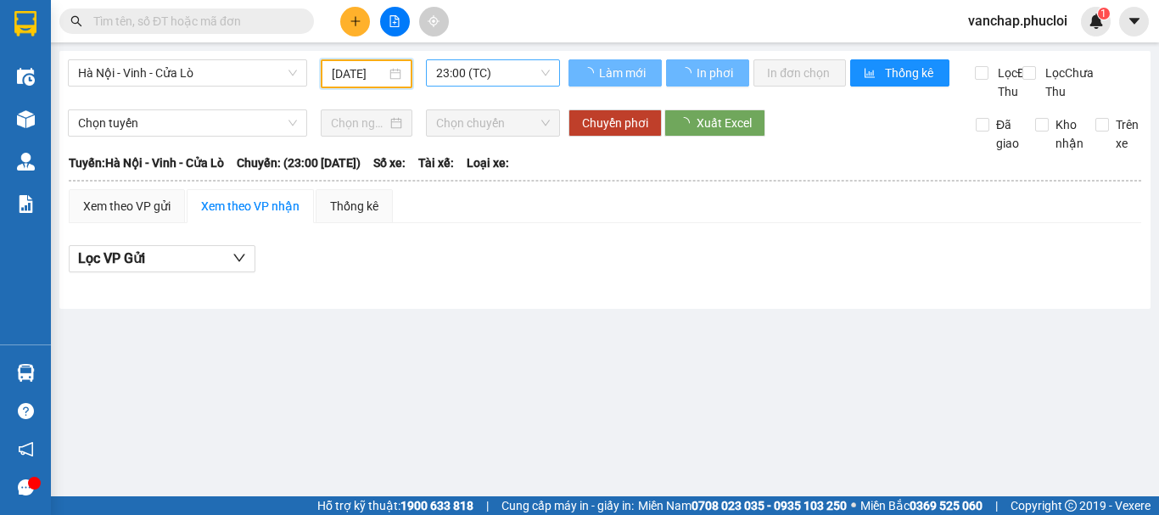
click at [484, 80] on span "23:00 (TC)" at bounding box center [493, 72] width 114 height 25
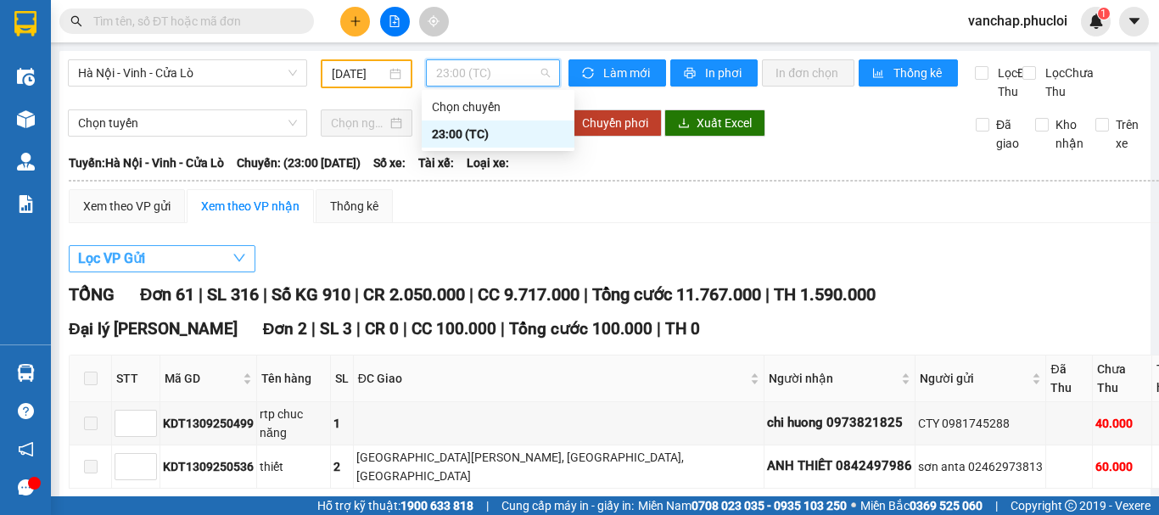
click at [168, 272] on button "Lọc VP Gửi" at bounding box center [162, 258] width 187 height 27
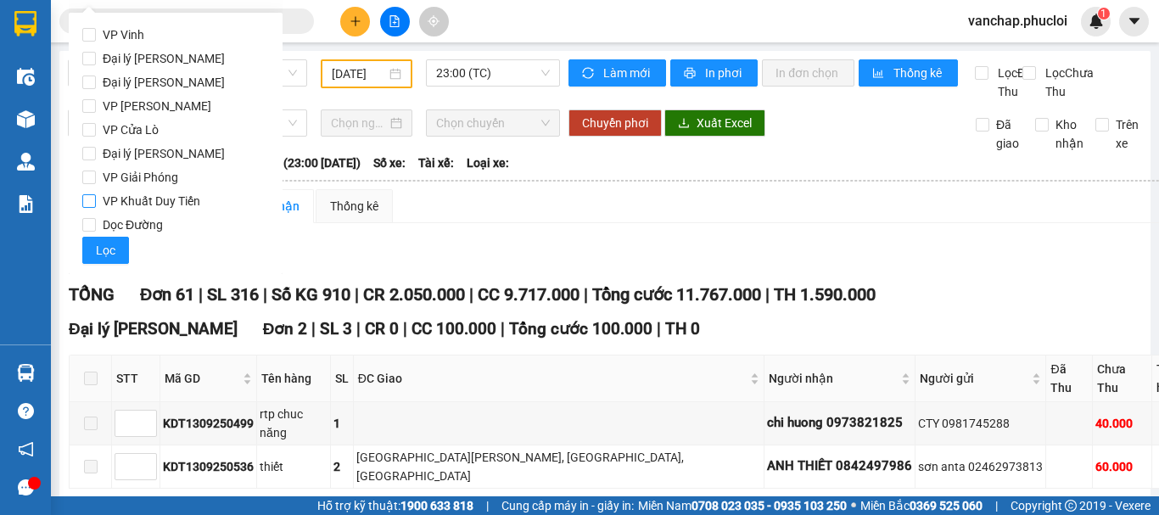
click at [90, 197] on input "VP Khuất Duy Tiến" at bounding box center [89, 201] width 14 height 14
checkbox input "true"
click at [106, 247] on span "Lọc" at bounding box center [106, 250] width 20 height 19
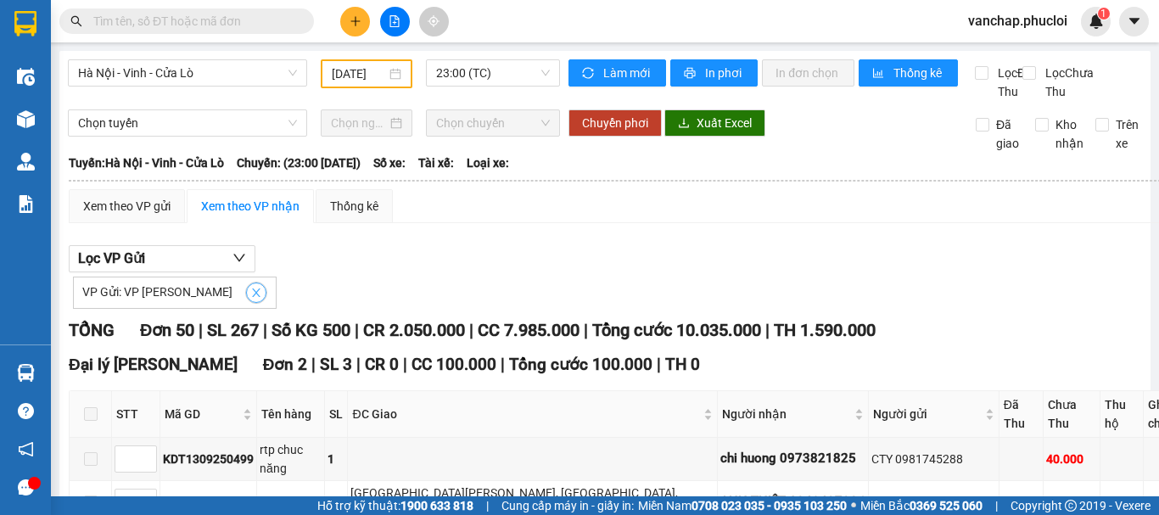
click at [252, 297] on icon "close" at bounding box center [256, 292] width 8 height 8
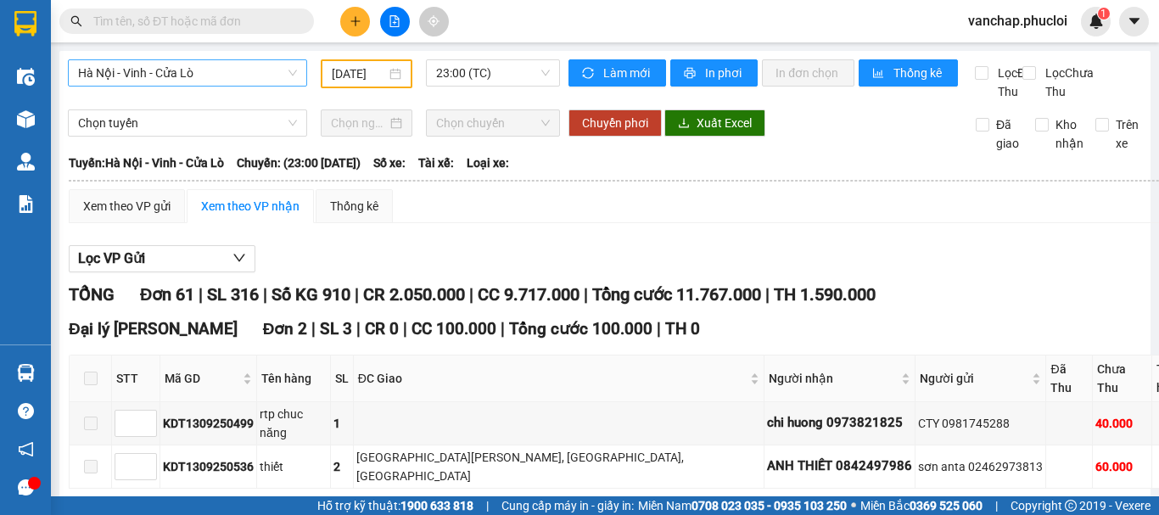
click at [238, 71] on span "Hà Nội - Vinh - Cửa Lò" at bounding box center [187, 72] width 219 height 25
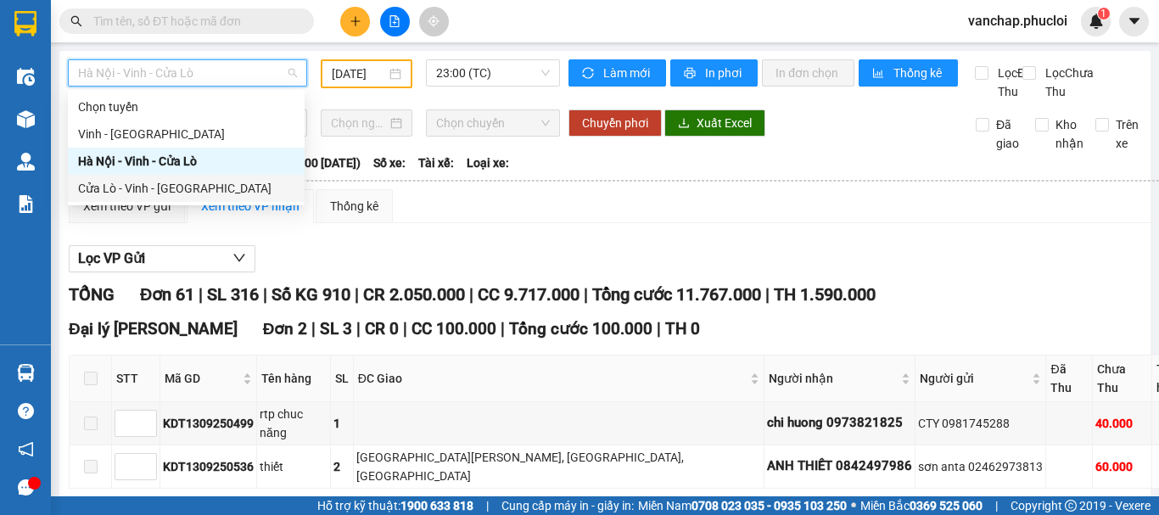
click at [162, 184] on div "Cửa Lò - Vinh - [GEOGRAPHIC_DATA]" at bounding box center [186, 188] width 216 height 19
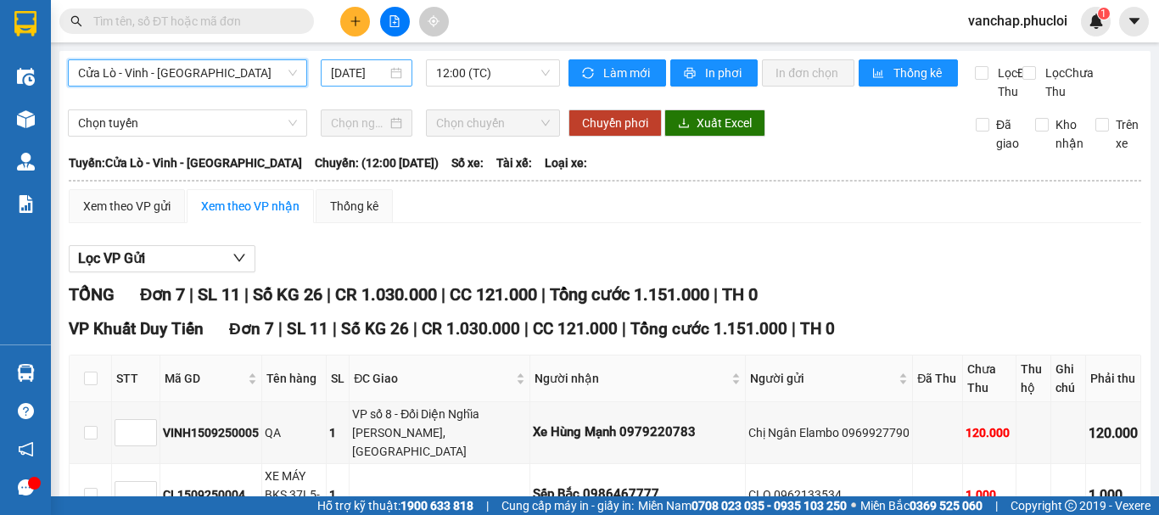
click at [395, 69] on div "[DATE]" at bounding box center [366, 73] width 71 height 19
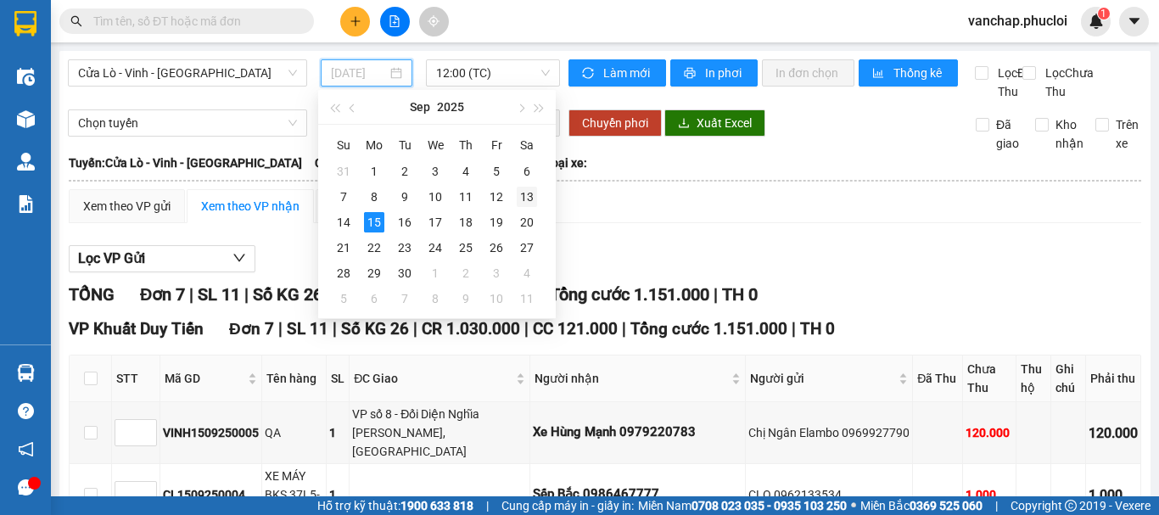
click at [522, 198] on div "13" at bounding box center [527, 197] width 20 height 20
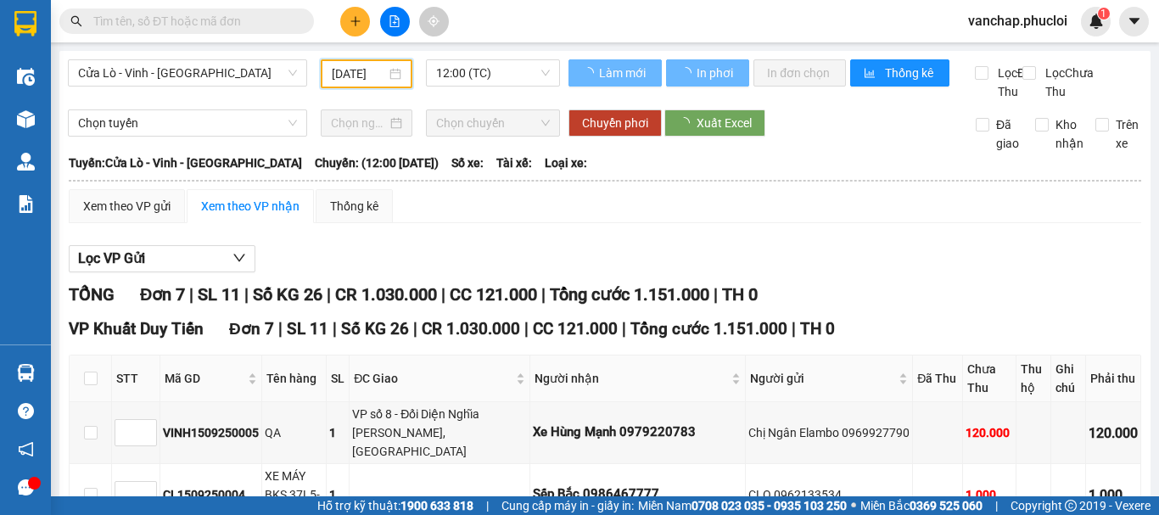
scroll to position [0, 4]
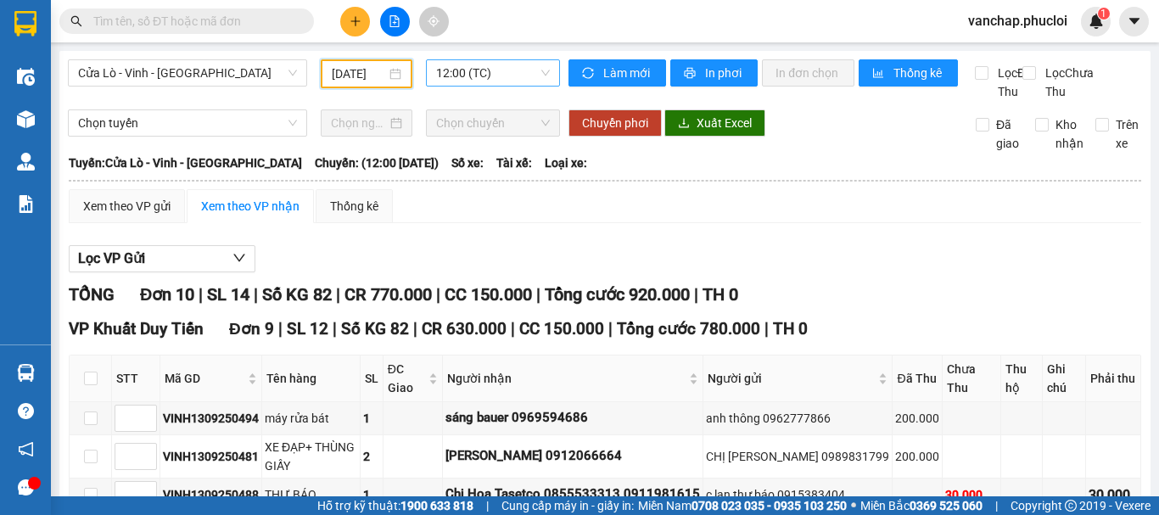
click at [482, 81] on span "12:00 (TC)" at bounding box center [493, 72] width 114 height 25
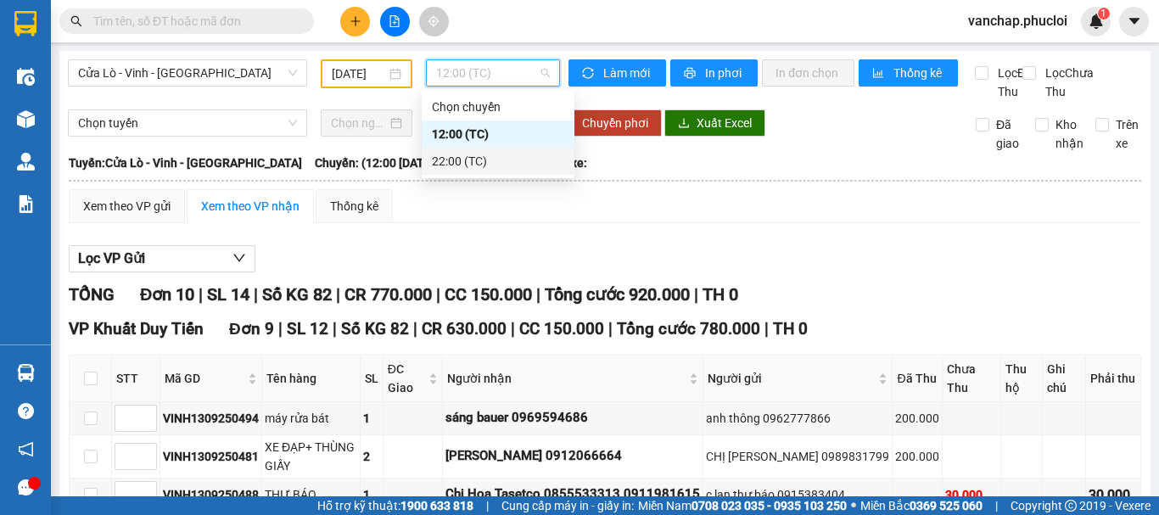
click at [468, 155] on div "22:00 (TC)" at bounding box center [498, 161] width 132 height 19
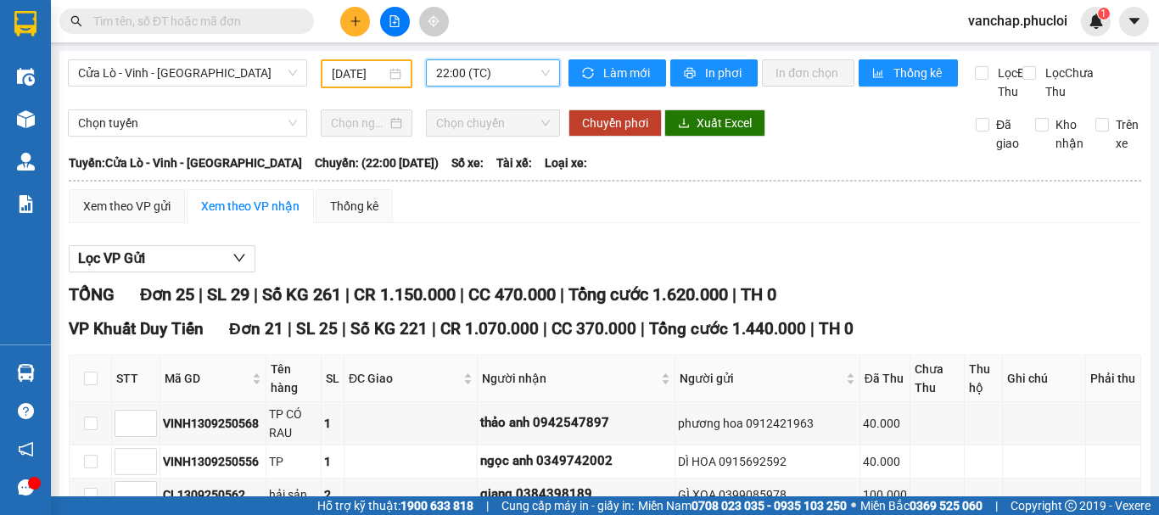
click at [385, 68] on div "[DATE]" at bounding box center [367, 73] width 70 height 19
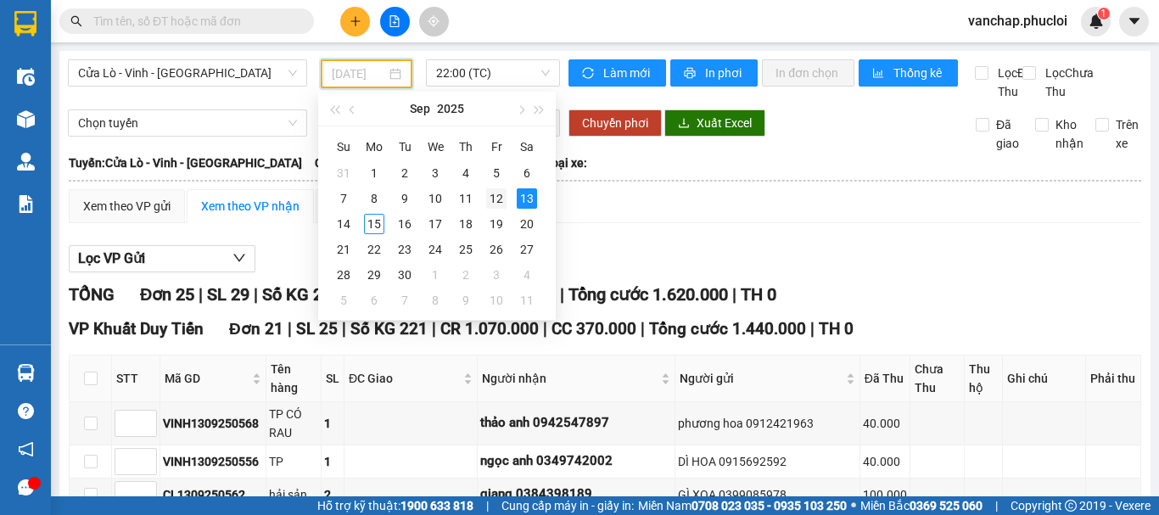
click at [500, 199] on div "12" at bounding box center [496, 198] width 20 height 20
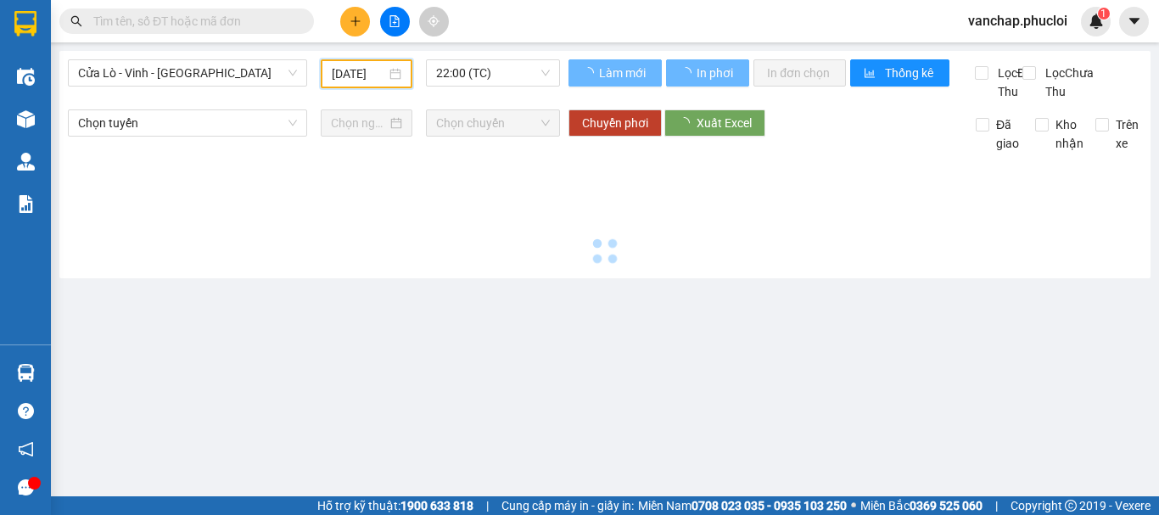
scroll to position [0, 6]
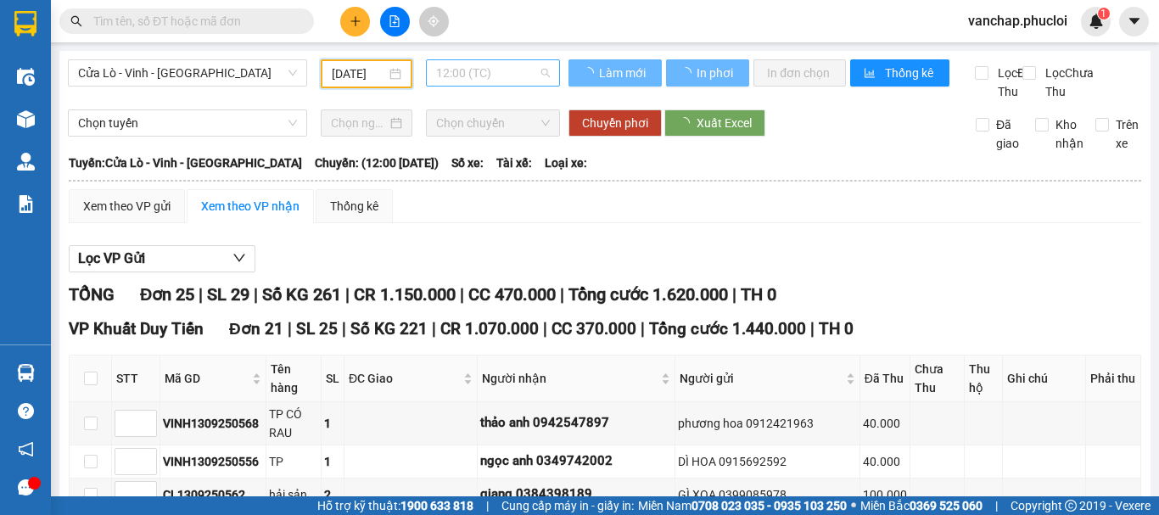
click at [503, 74] on span "12:00 (TC)" at bounding box center [493, 72] width 114 height 25
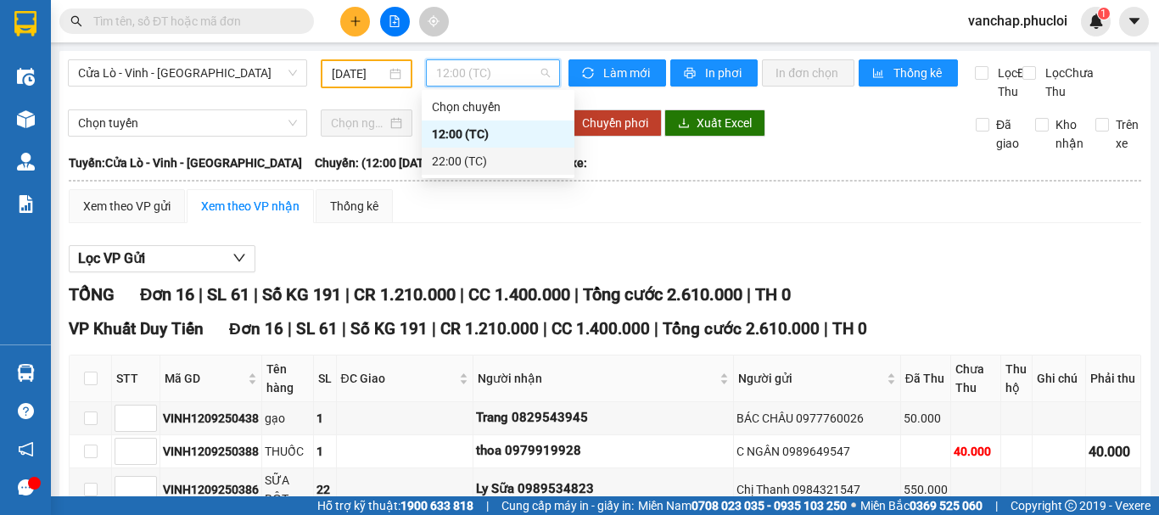
click at [472, 159] on div "22:00 (TC)" at bounding box center [498, 161] width 132 height 19
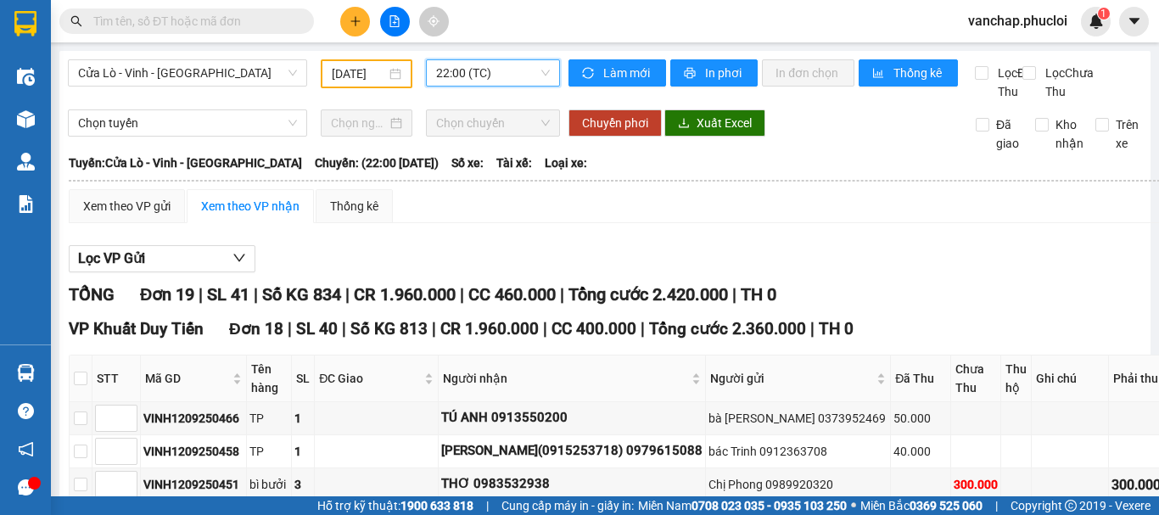
click at [390, 78] on div "[DATE]" at bounding box center [367, 73] width 70 height 19
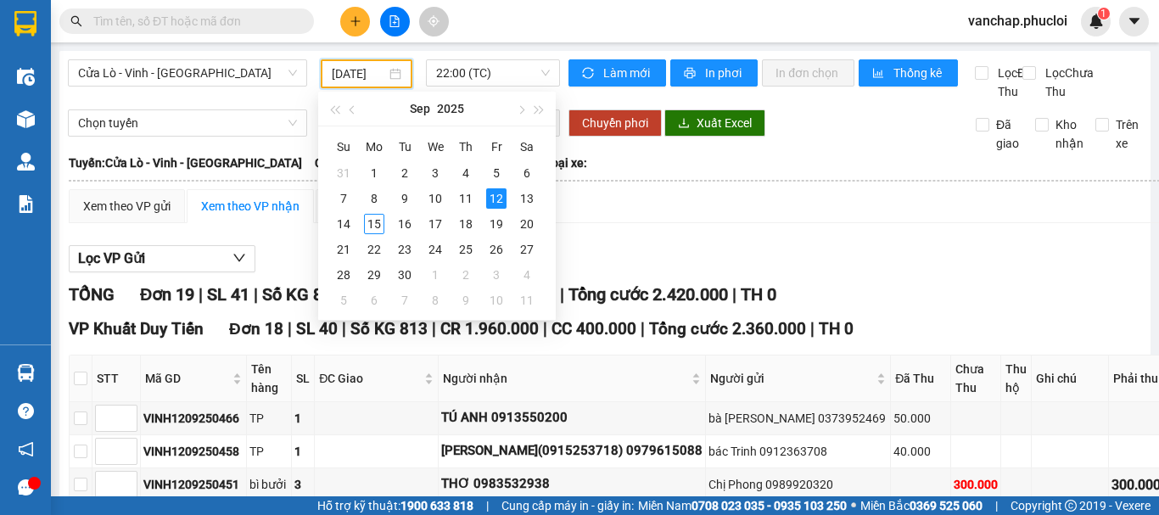
scroll to position [0, 7]
type input "[DATE]"
click at [494, 188] on div "12" at bounding box center [496, 198] width 20 height 20
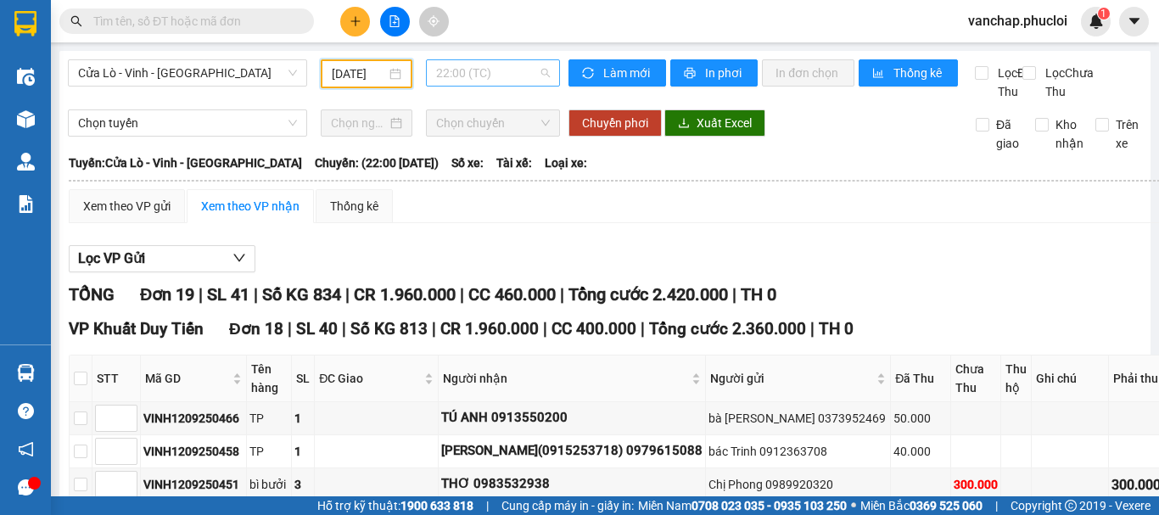
click at [452, 71] on span "22:00 (TC)" at bounding box center [493, 72] width 114 height 25
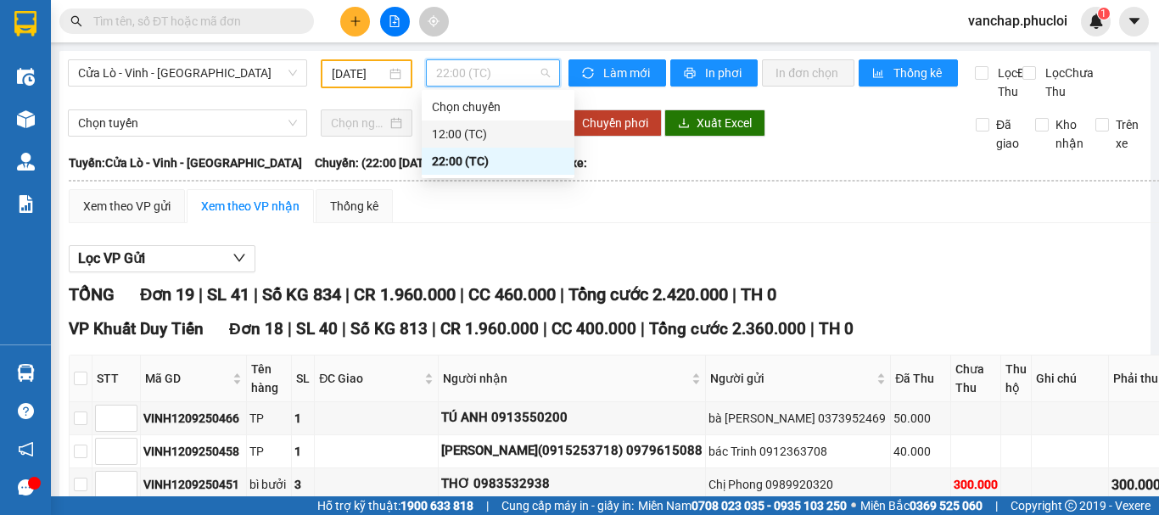
click at [456, 128] on div "12:00 (TC)" at bounding box center [498, 134] width 132 height 19
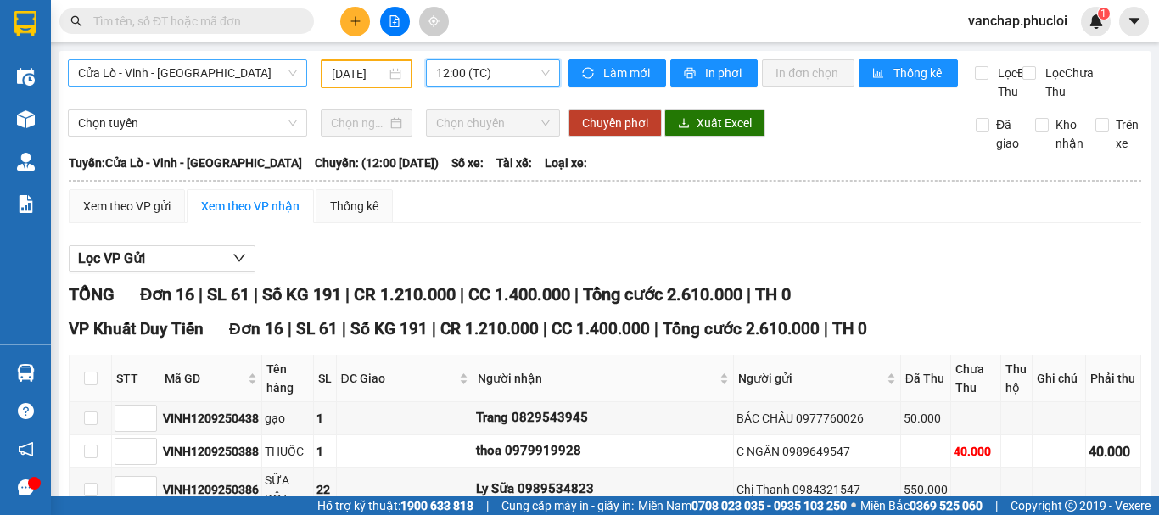
click at [184, 63] on span "Cửa Lò - Vinh - [GEOGRAPHIC_DATA]" at bounding box center [187, 72] width 219 height 25
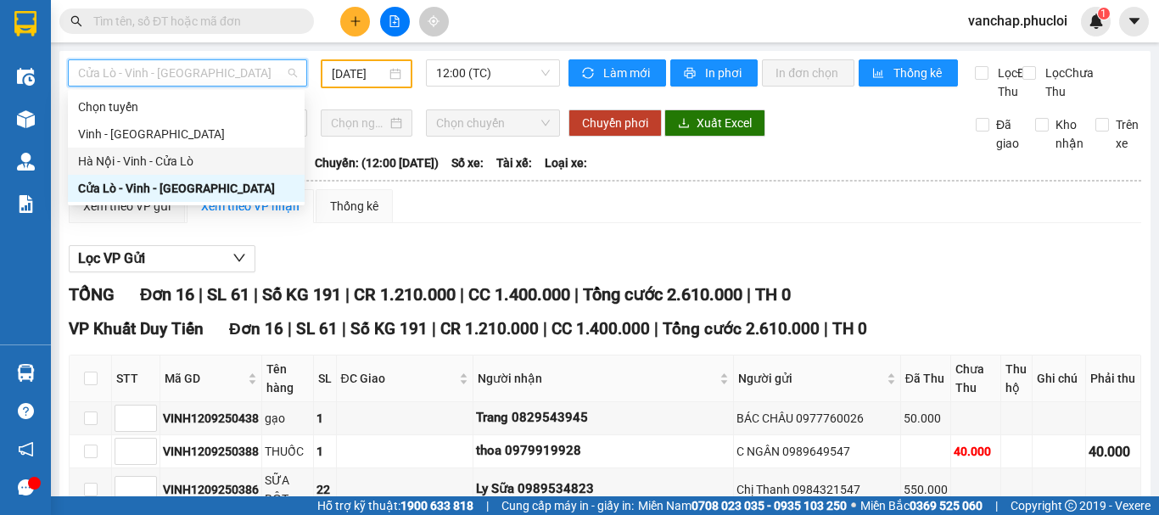
click at [140, 165] on div "Hà Nội - Vinh - Cửa Lò" at bounding box center [186, 161] width 216 height 19
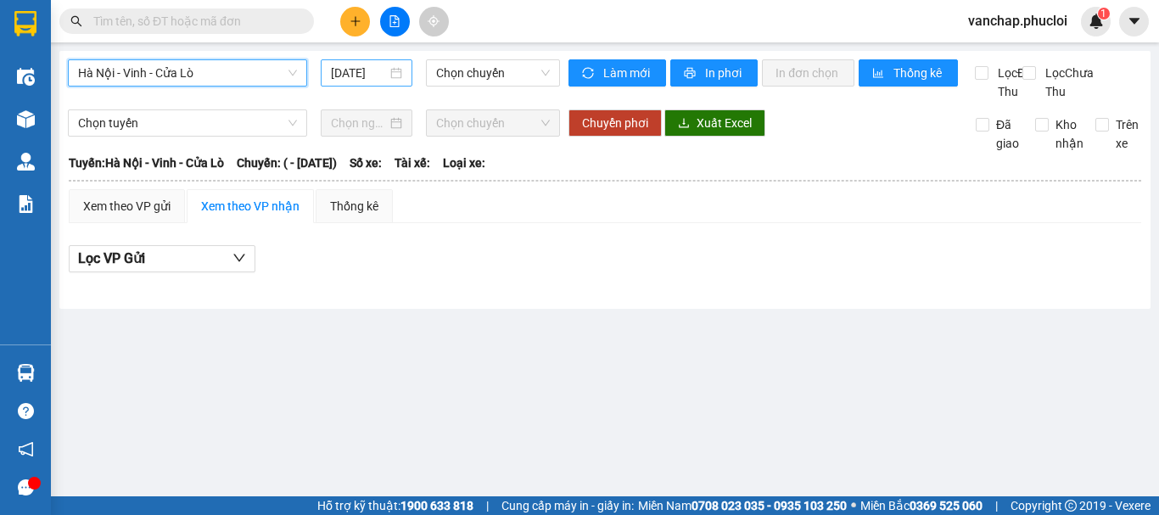
click at [405, 70] on div "[DATE]" at bounding box center [367, 72] width 92 height 27
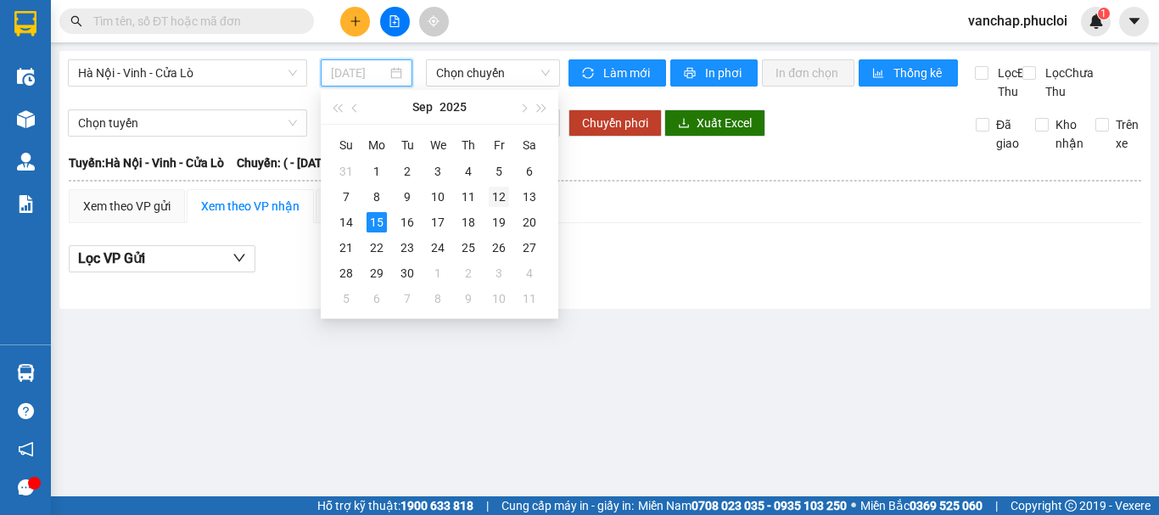
click at [500, 198] on div "12" at bounding box center [499, 197] width 20 height 20
type input "[DATE]"
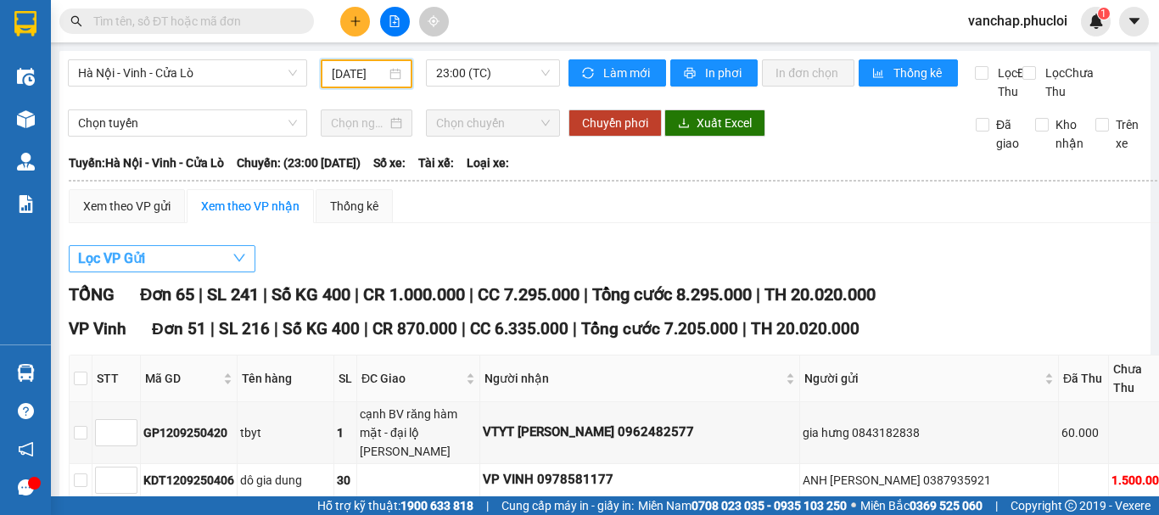
click at [178, 272] on button "Lọc VP Gửi" at bounding box center [162, 258] width 187 height 27
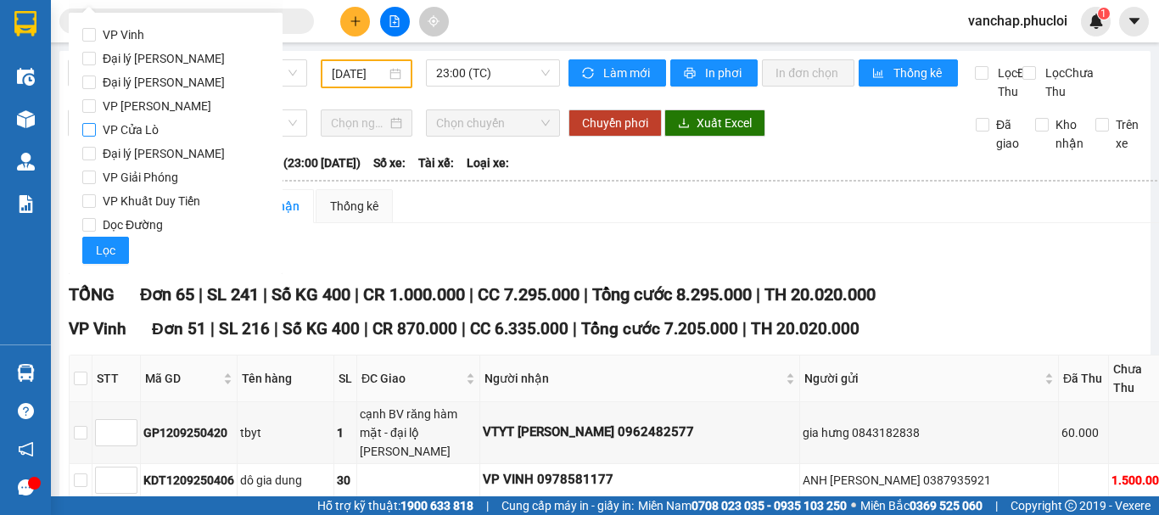
click at [92, 132] on input "VP Cửa Lò" at bounding box center [89, 130] width 14 height 14
click at [91, 131] on input "VP Cửa Lò" at bounding box center [89, 130] width 14 height 14
checkbox input "false"
click at [92, 201] on input "VP Khuất Duy Tiến" at bounding box center [89, 201] width 14 height 14
checkbox input "true"
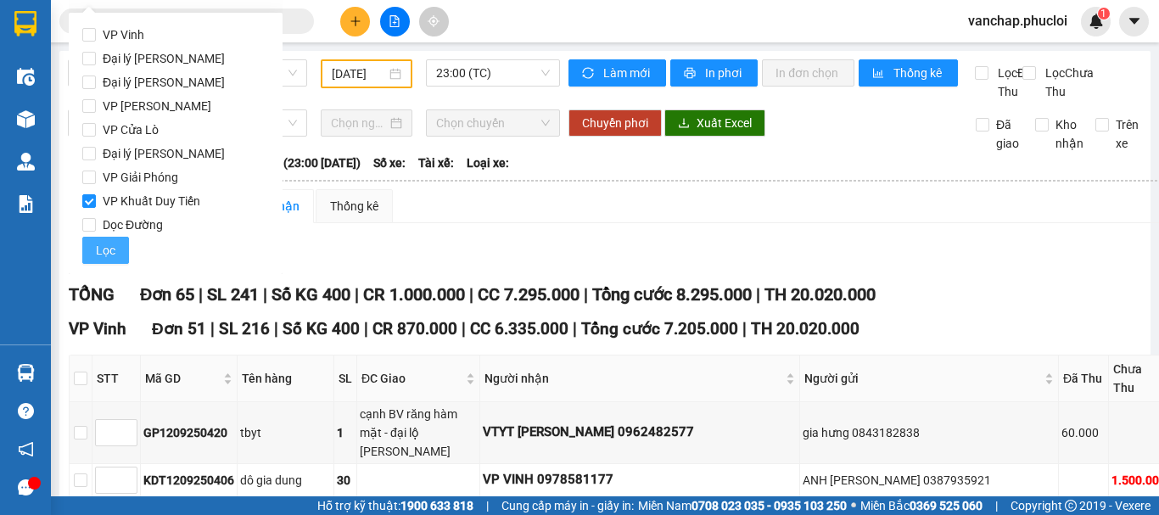
click at [96, 251] on span "Lọc" at bounding box center [106, 250] width 20 height 19
